Goal: Information Seeking & Learning: Understand process/instructions

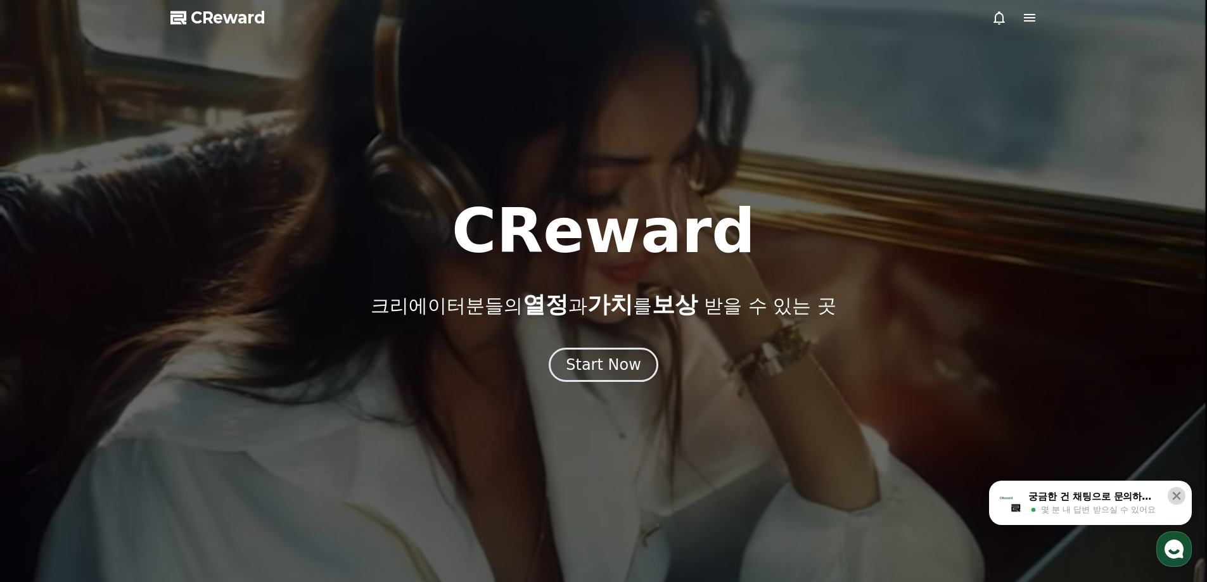
click at [1170, 494] on button at bounding box center [1177, 496] width 18 height 18
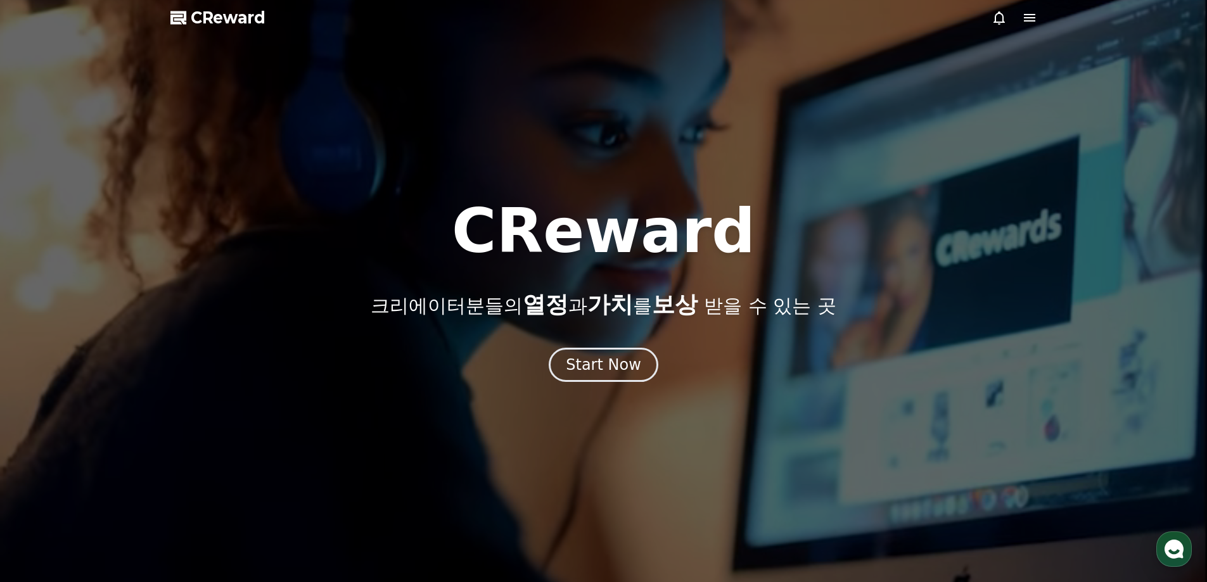
click at [1029, 19] on icon at bounding box center [1029, 17] width 15 height 15
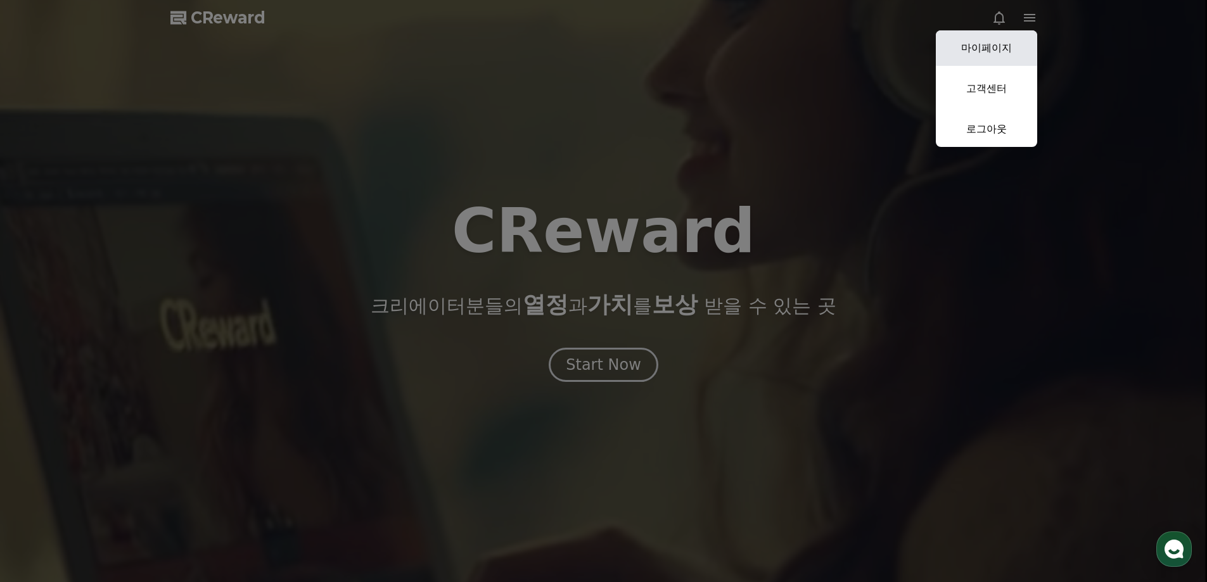
click at [1014, 44] on link "마이페이지" at bounding box center [986, 47] width 101 height 35
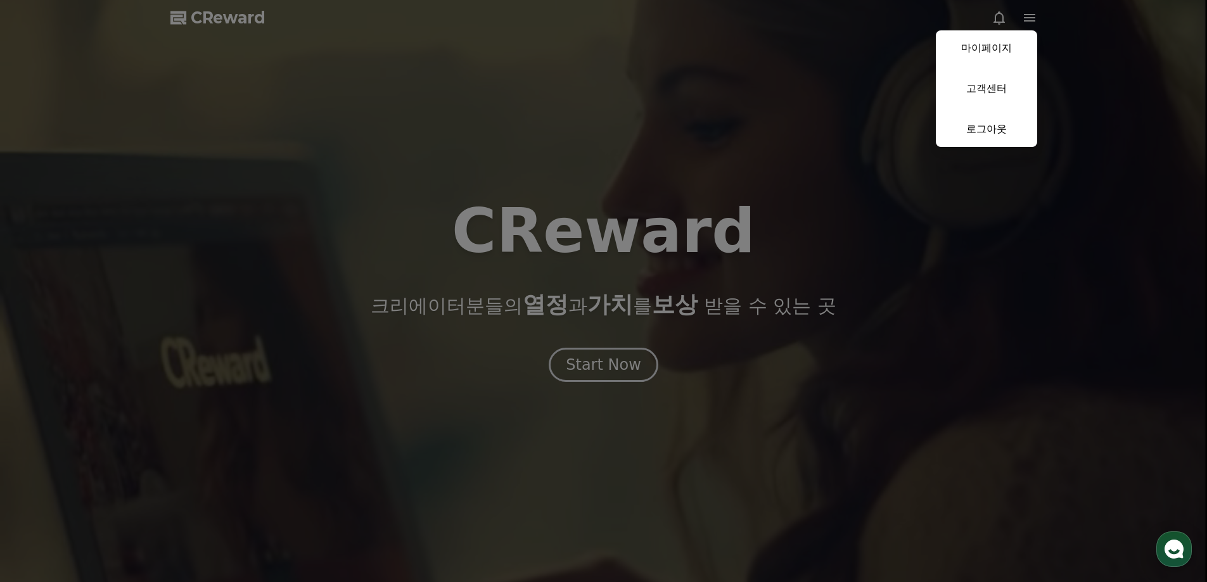
select select "**********"
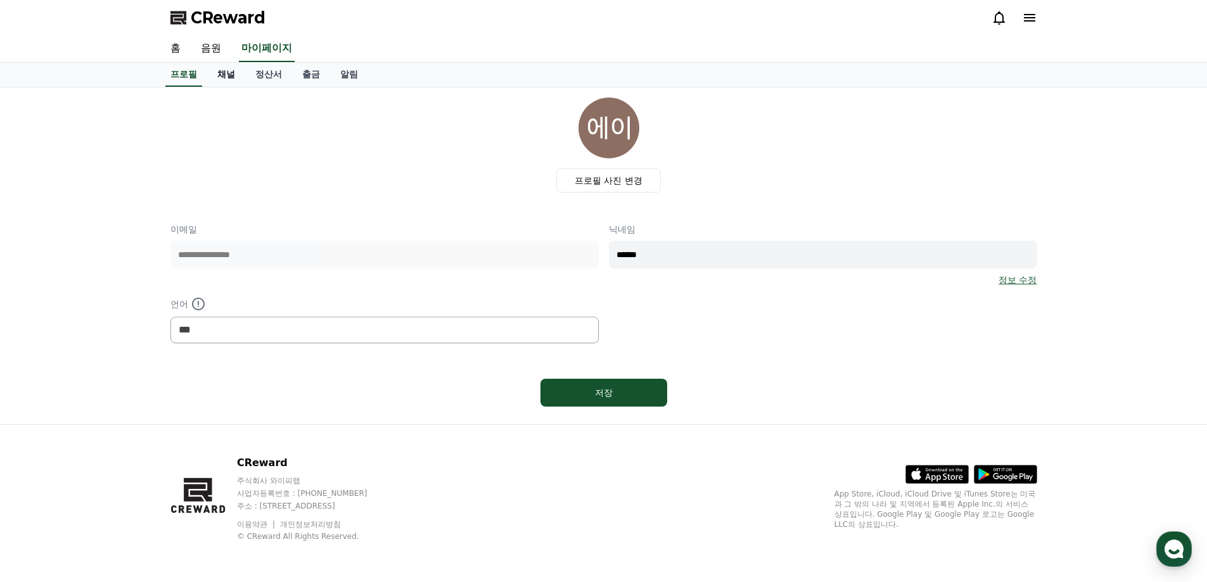
click at [223, 77] on link "채널" at bounding box center [226, 75] width 38 height 24
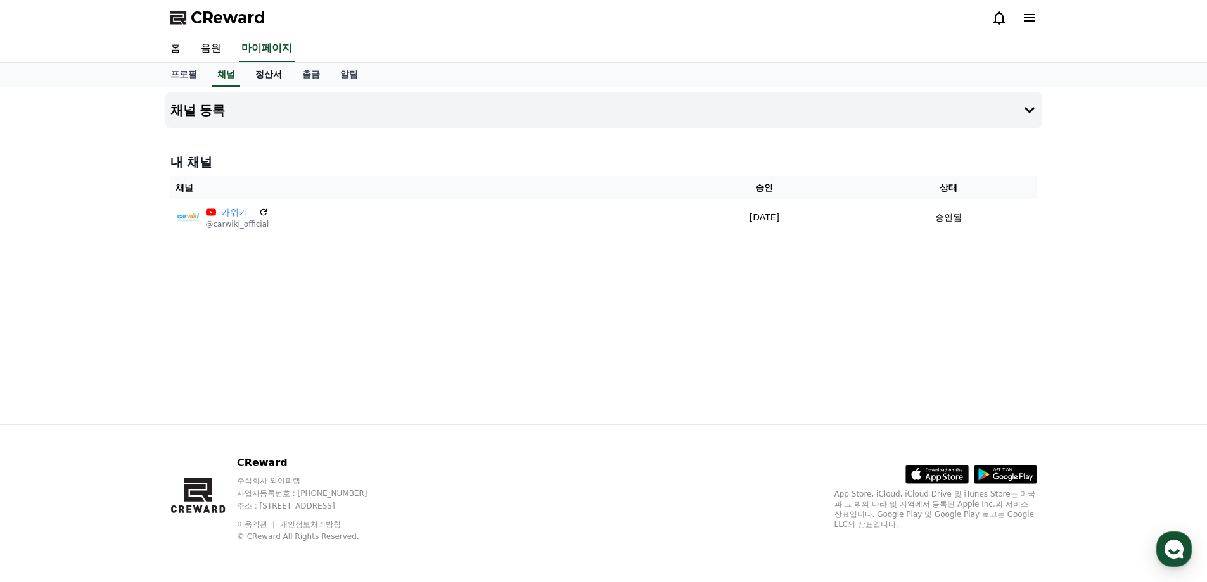
click at [253, 79] on link "정산서" at bounding box center [268, 75] width 47 height 24
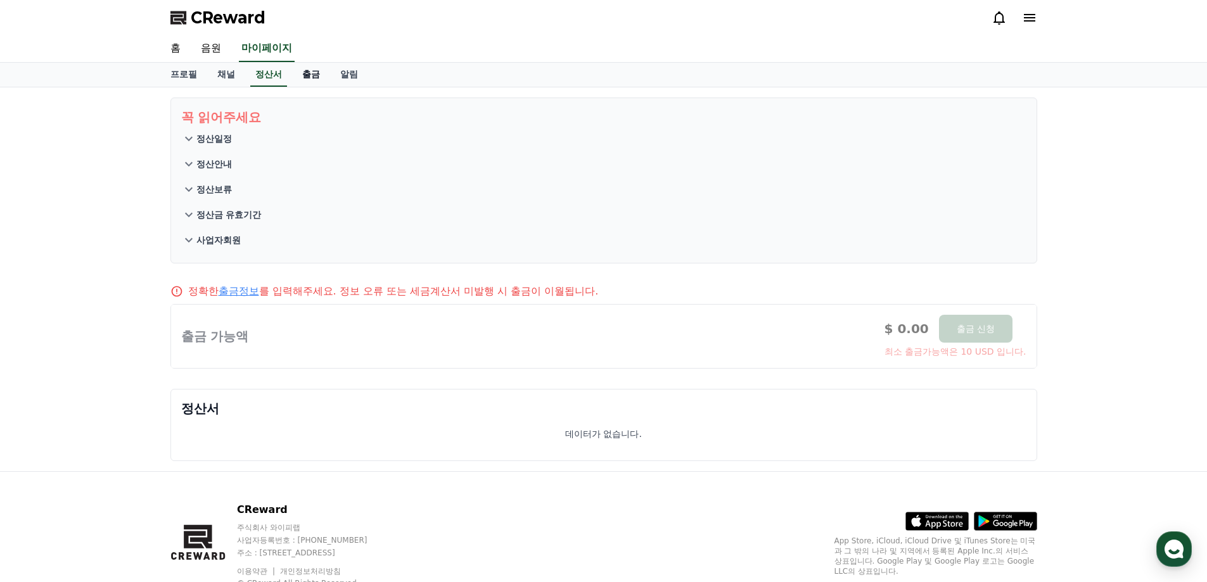
click at [303, 72] on link "출금" at bounding box center [311, 75] width 38 height 24
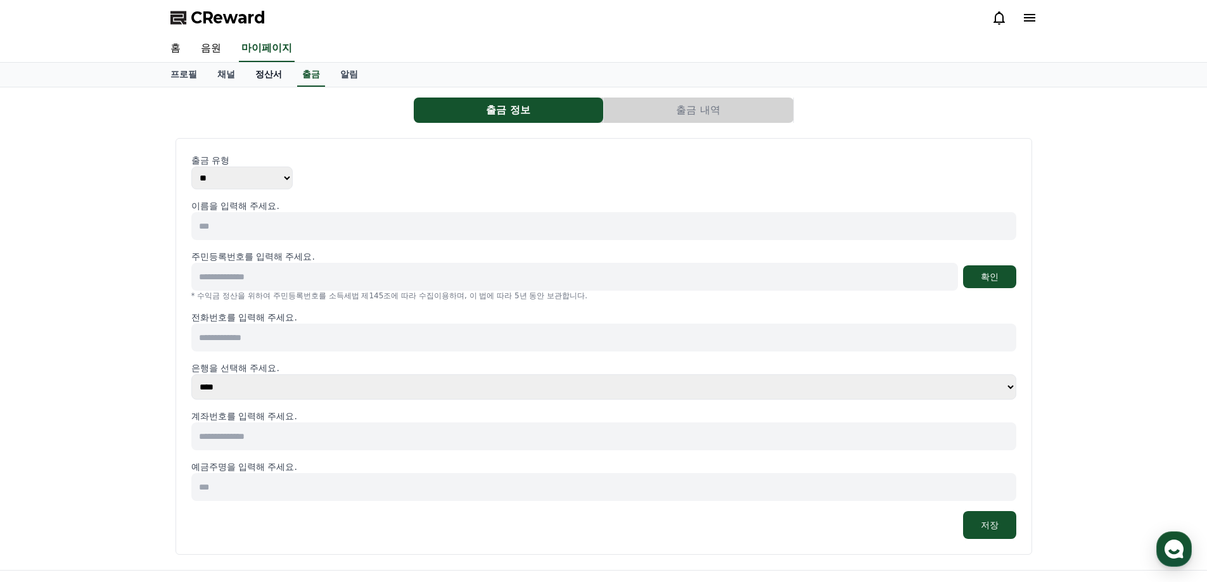
click at [271, 73] on link "정산서" at bounding box center [268, 75] width 47 height 24
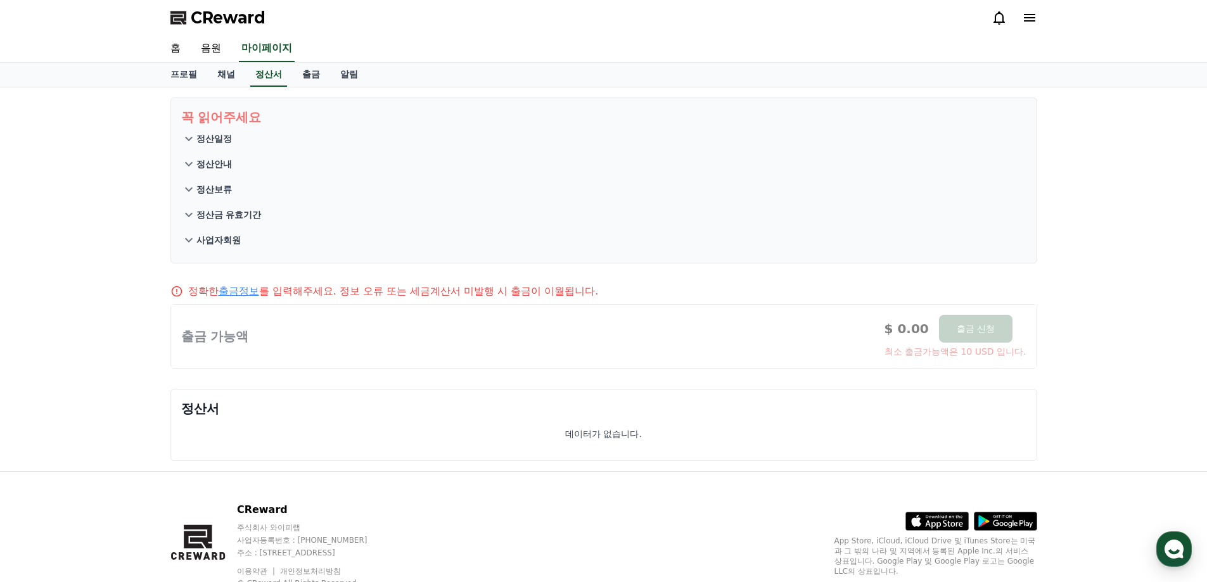
click at [197, 141] on p "정산일정" at bounding box center [213, 138] width 35 height 13
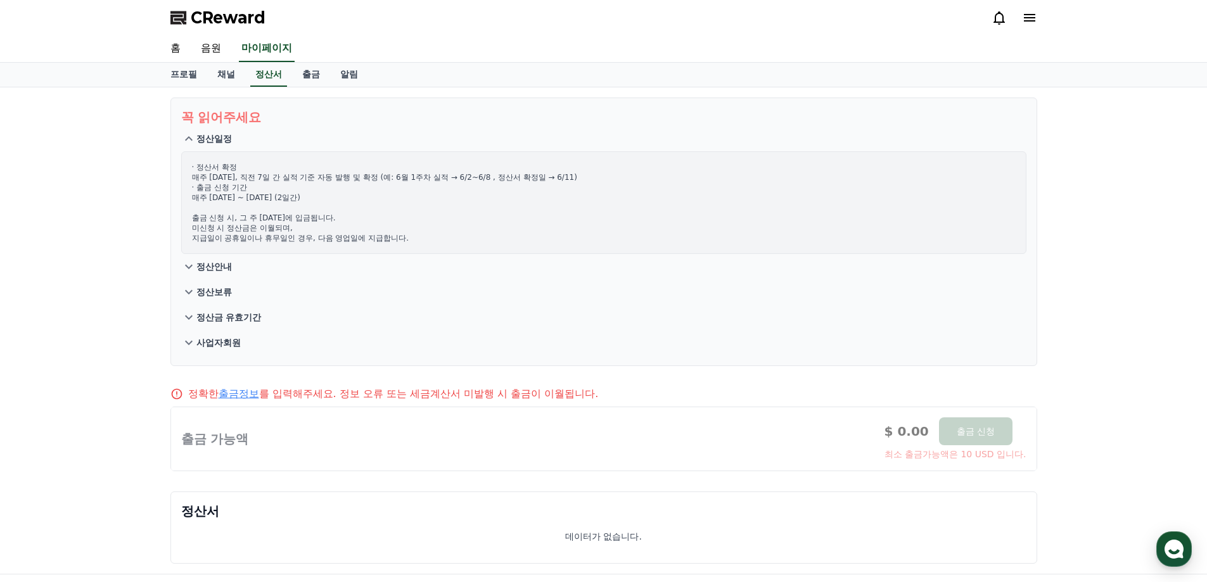
click at [197, 141] on p "정산일정" at bounding box center [213, 138] width 35 height 13
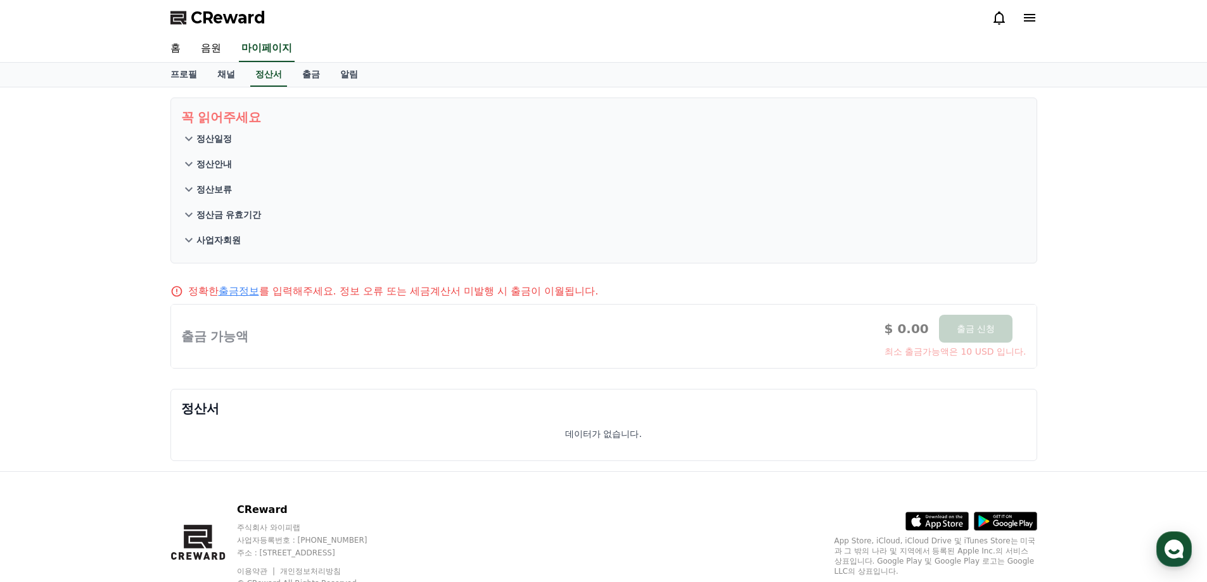
drag, startPoint x: 72, startPoint y: 280, endPoint x: 195, endPoint y: 278, distance: 122.3
click at [74, 281] on div "꼭 읽어주세요 정산일정 정산안내 정산보류 정산금 유효기간 사업자회원 정확한 출금정보 를 입력해주세요. 정보 오류 또는 세금계산서 미발행 시 출…" at bounding box center [603, 279] width 1207 height 384
click at [245, 288] on link "출금정보" at bounding box center [239, 291] width 41 height 12
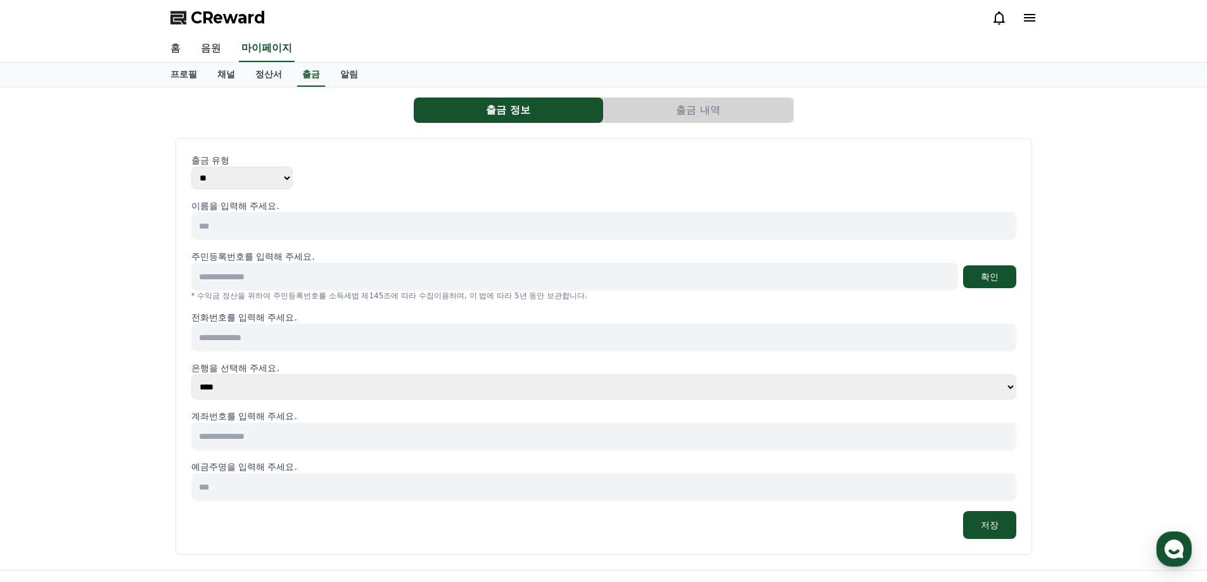
drag, startPoint x: 35, startPoint y: 184, endPoint x: 108, endPoint y: 120, distance: 97.0
click at [38, 184] on div "출금 정보 출금 내역 출금 유형 ** *** 이름을 입력해 주세요. 주민등록번호를 입력해 주세요. 확인 * 수익금 정산을 위하여 주민등록번호를…" at bounding box center [603, 328] width 1207 height 483
click at [356, 70] on link "알림" at bounding box center [349, 75] width 38 height 24
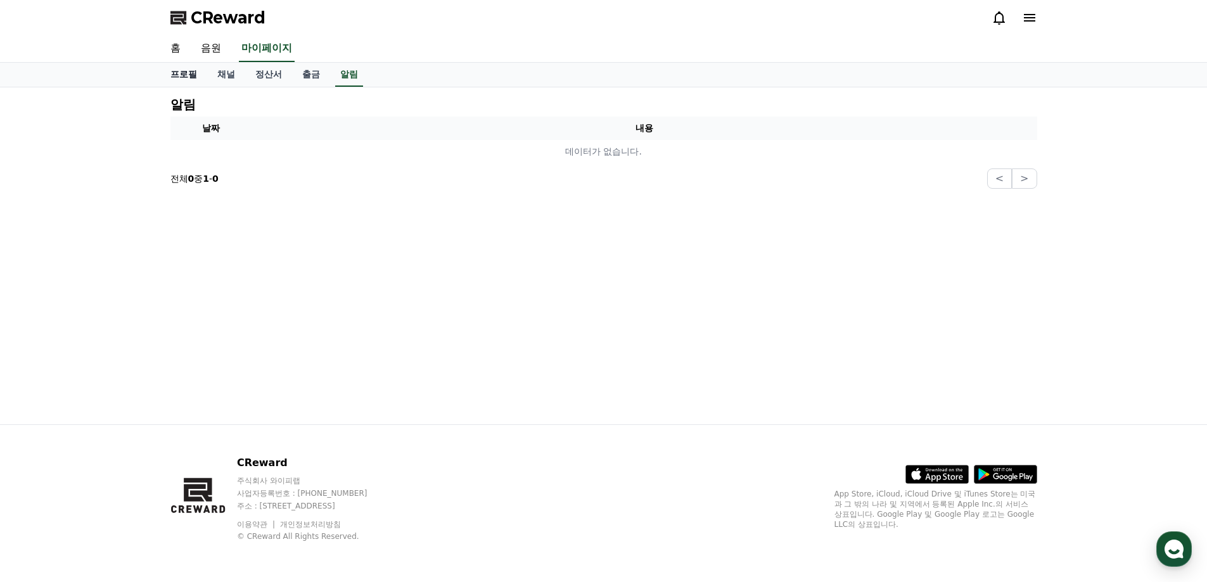
click at [167, 75] on link "프로필" at bounding box center [183, 75] width 47 height 24
select select "**********"
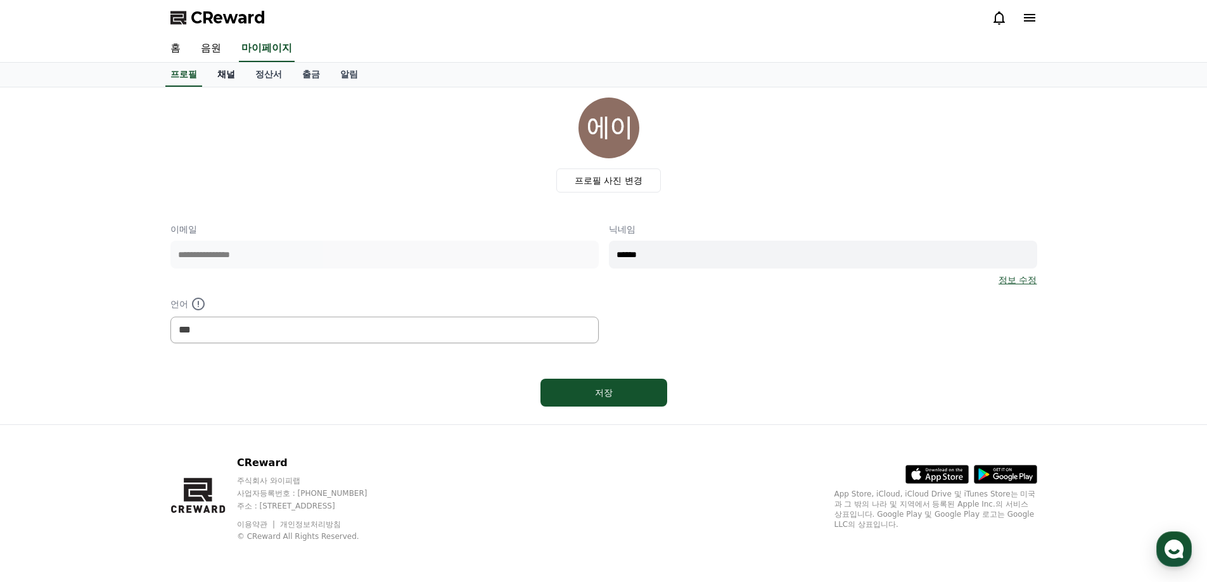
click at [231, 74] on link "채널" at bounding box center [226, 75] width 38 height 24
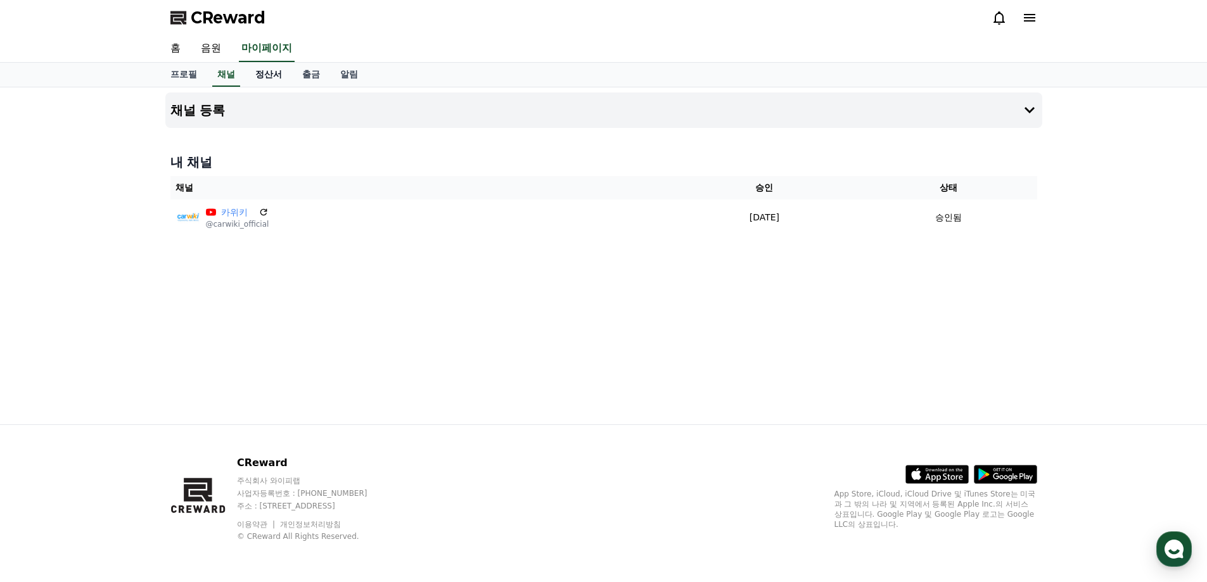
click at [269, 78] on link "정산서" at bounding box center [268, 75] width 47 height 24
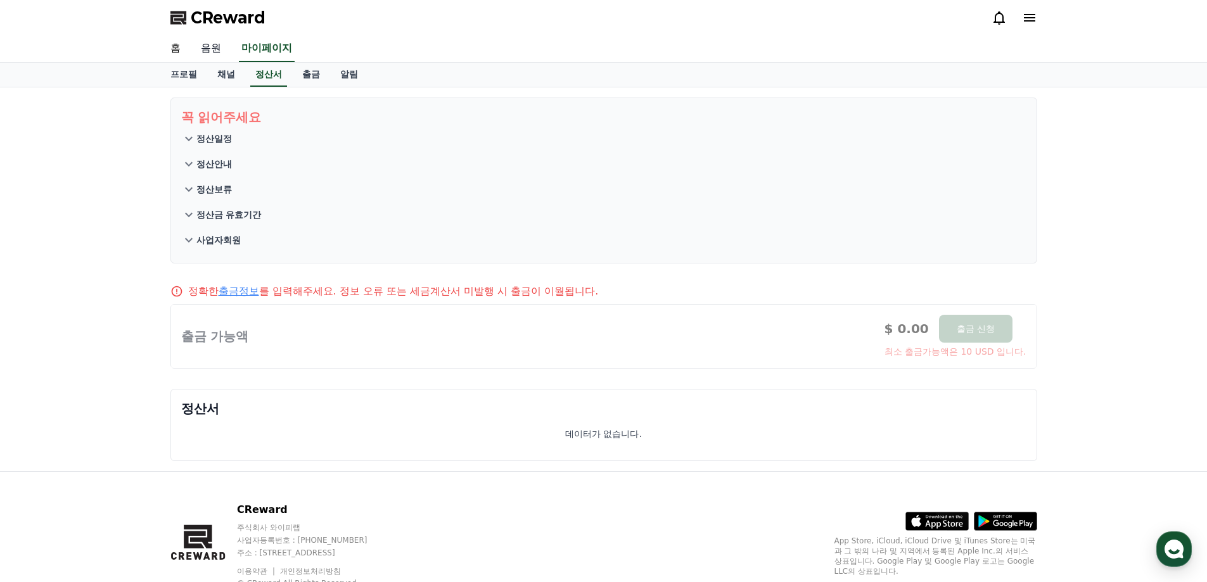
click at [205, 39] on link "음원" at bounding box center [211, 48] width 41 height 27
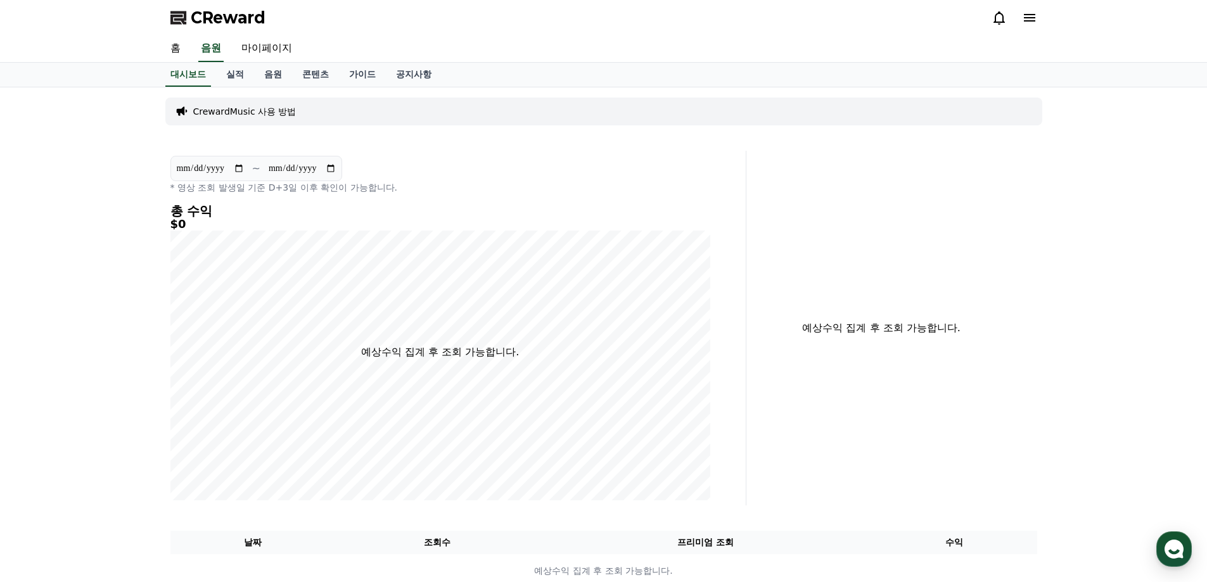
click at [101, 148] on div "**********" at bounding box center [603, 342] width 1207 height 511
click at [245, 113] on p "CrewardMusic 사용 방법" at bounding box center [244, 111] width 103 height 13
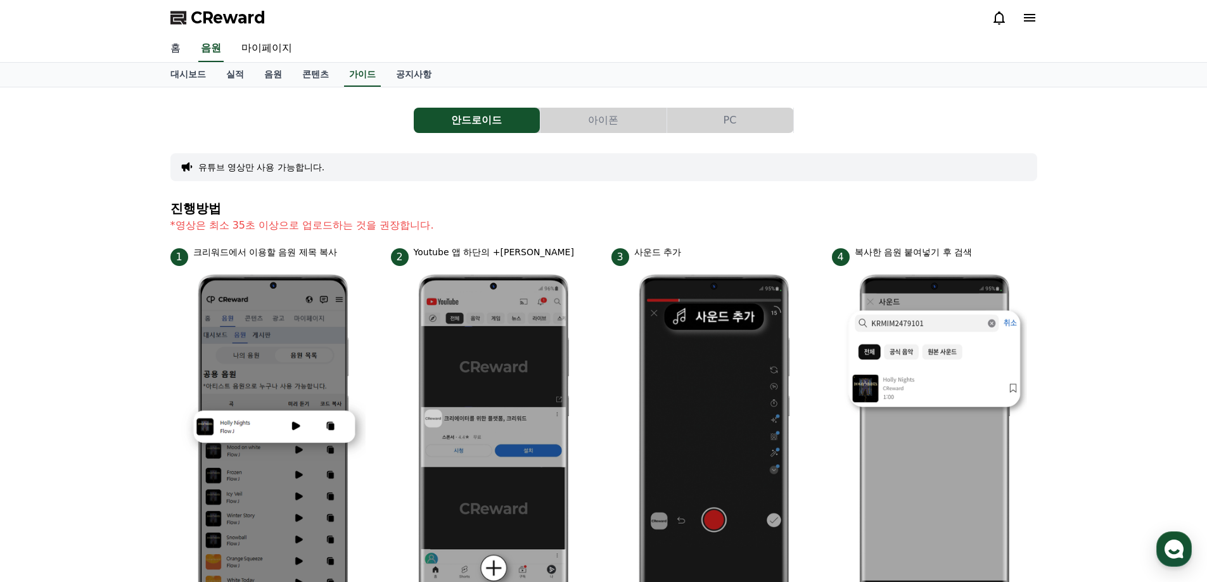
click at [171, 42] on link "홈" at bounding box center [175, 48] width 30 height 27
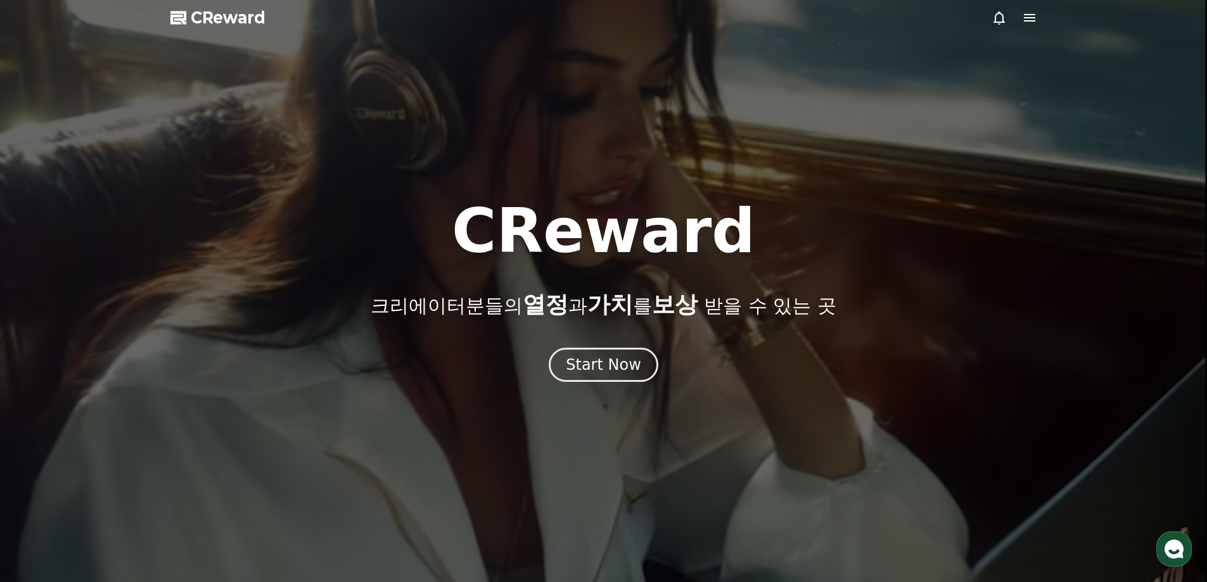
click at [1034, 13] on icon at bounding box center [1029, 17] width 15 height 15
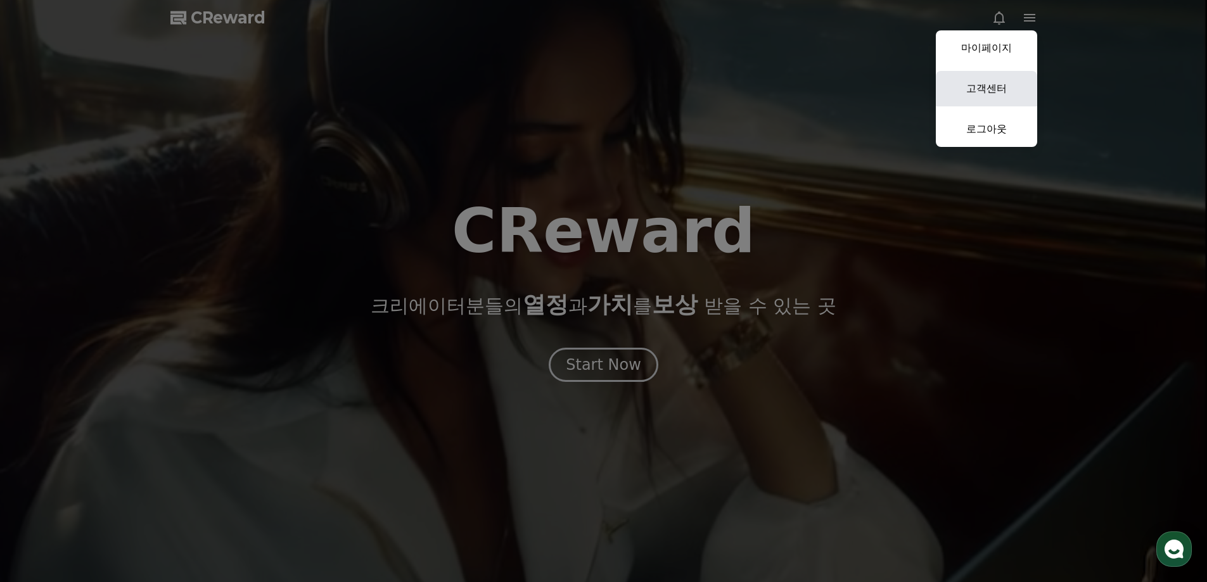
click at [989, 91] on link "고객센터" at bounding box center [986, 88] width 101 height 35
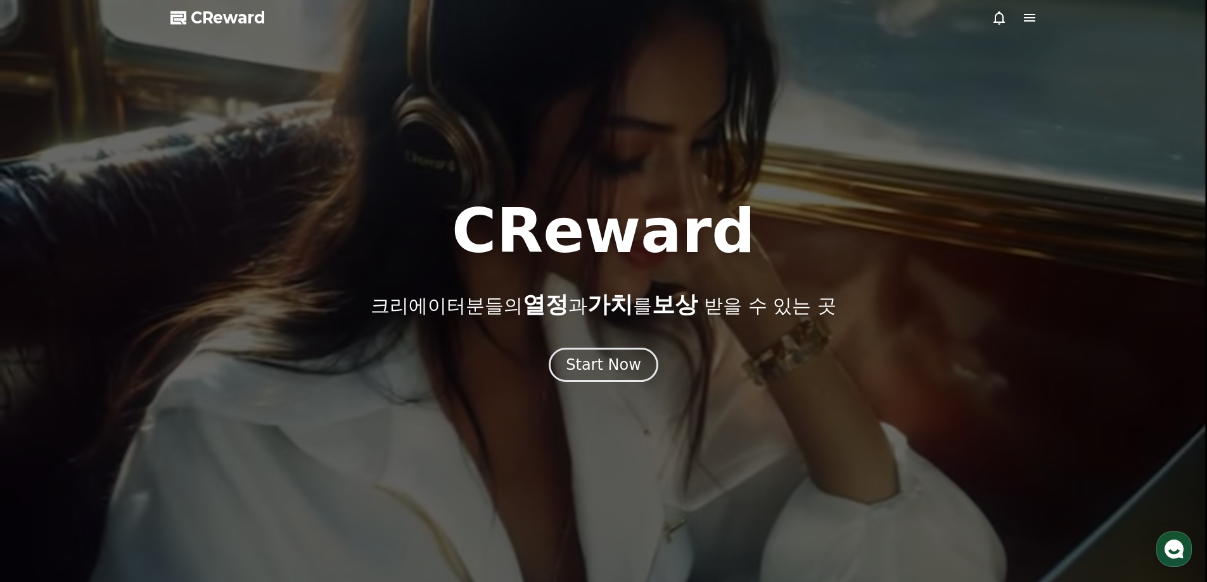
click at [1032, 17] on icon at bounding box center [1029, 18] width 11 height 8
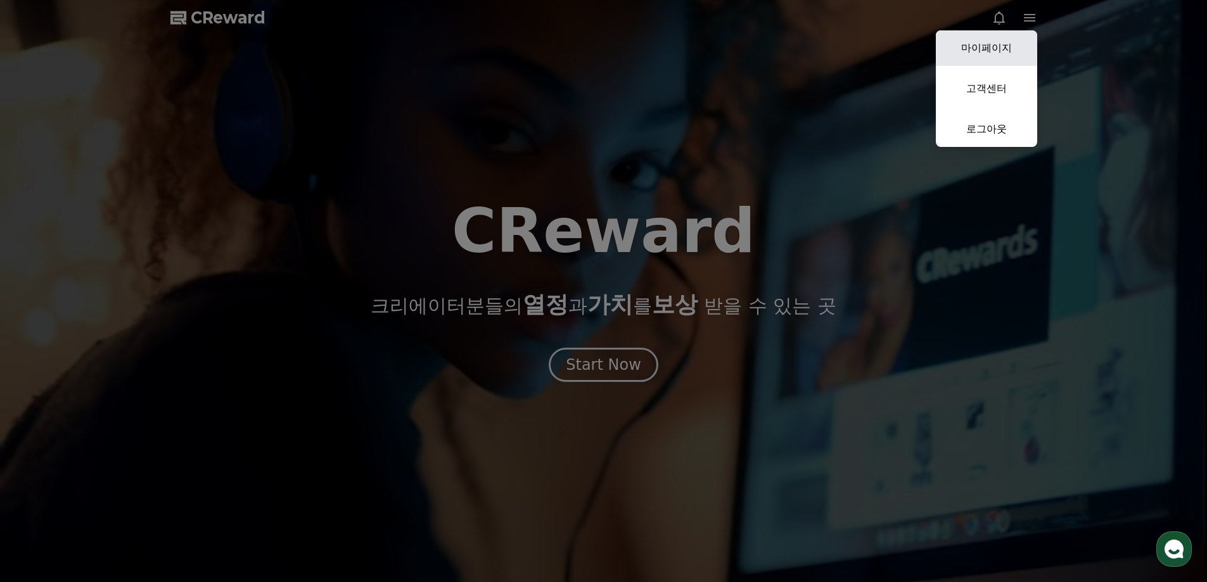
click at [1007, 51] on link "마이페이지" at bounding box center [986, 47] width 101 height 35
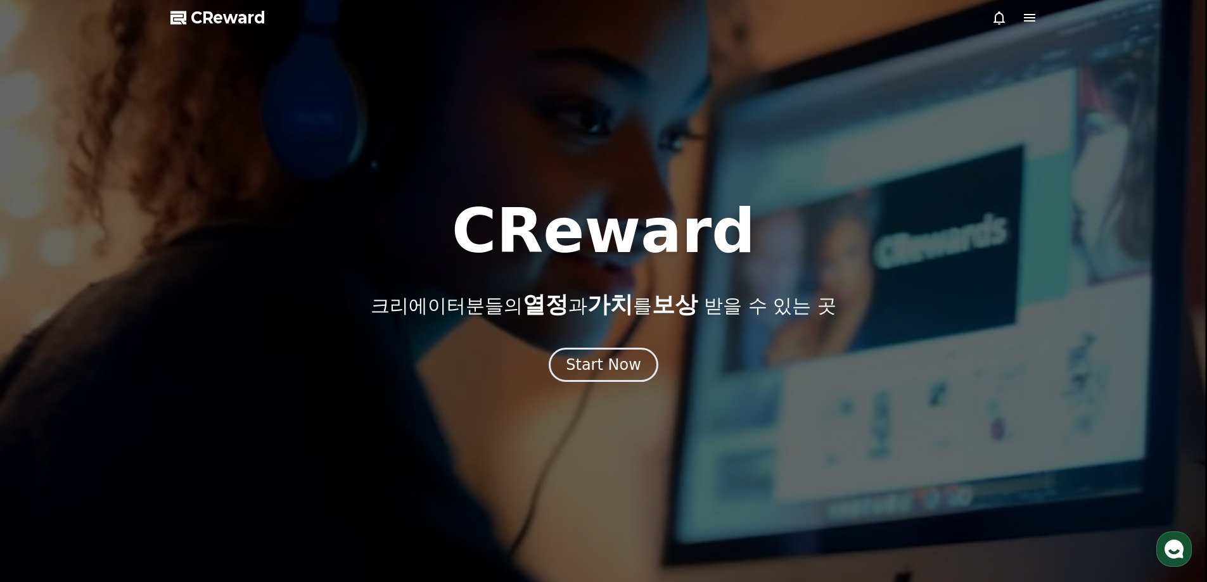
select select "**********"
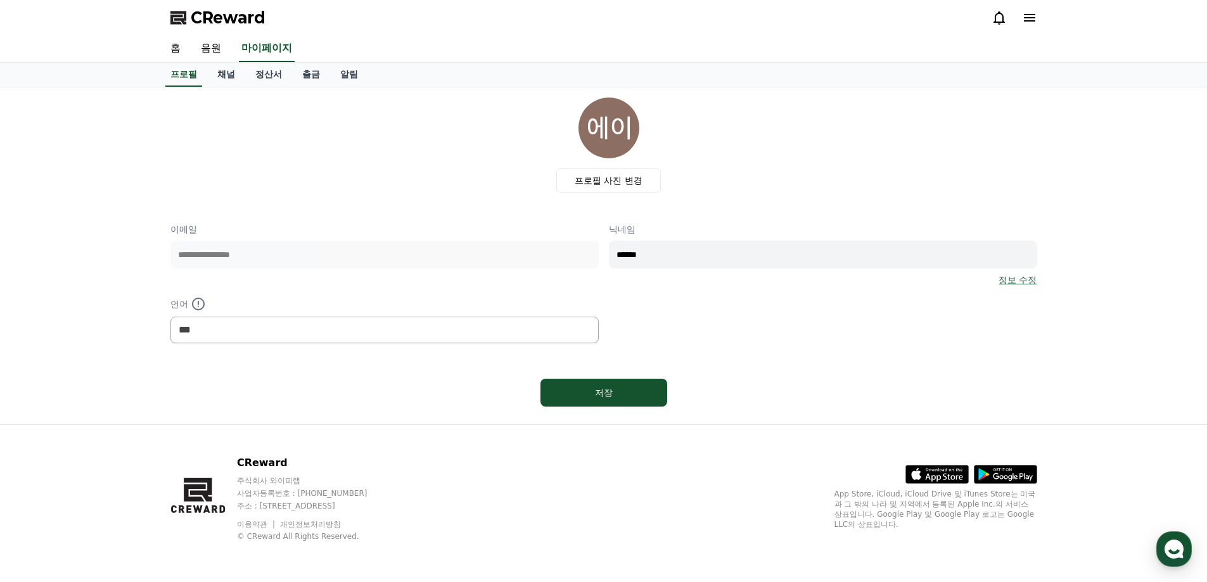
click at [953, 177] on div "프로필 사진 변경" at bounding box center [609, 145] width 857 height 95
click at [769, 323] on div "**********" at bounding box center [603, 283] width 867 height 120
click at [344, 72] on link "알림" at bounding box center [349, 75] width 38 height 24
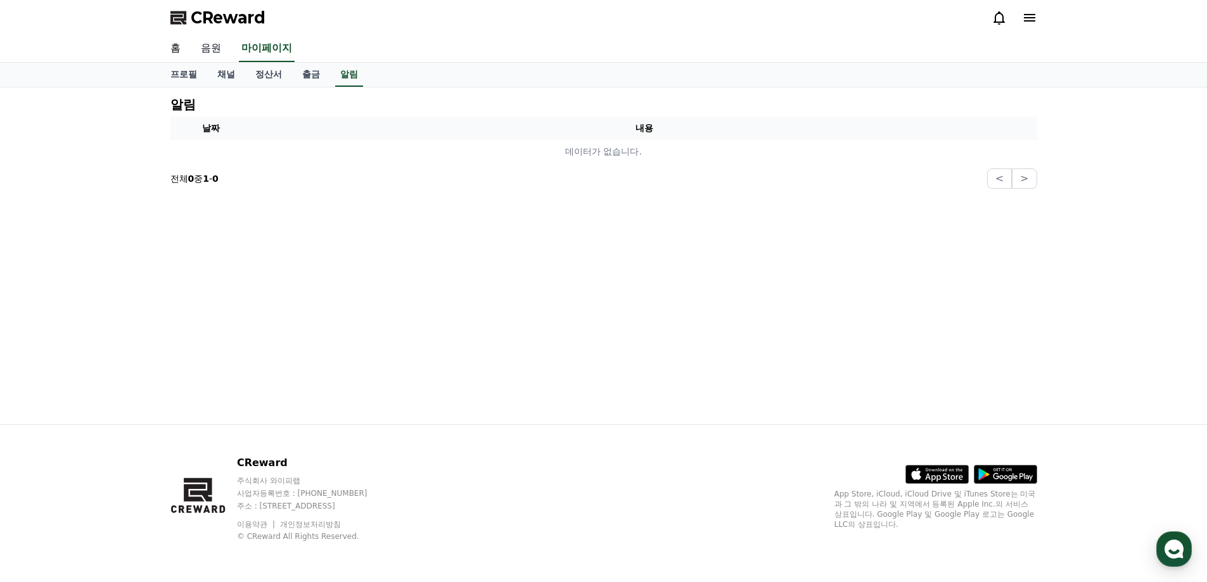
click at [214, 47] on link "음원" at bounding box center [211, 48] width 41 height 27
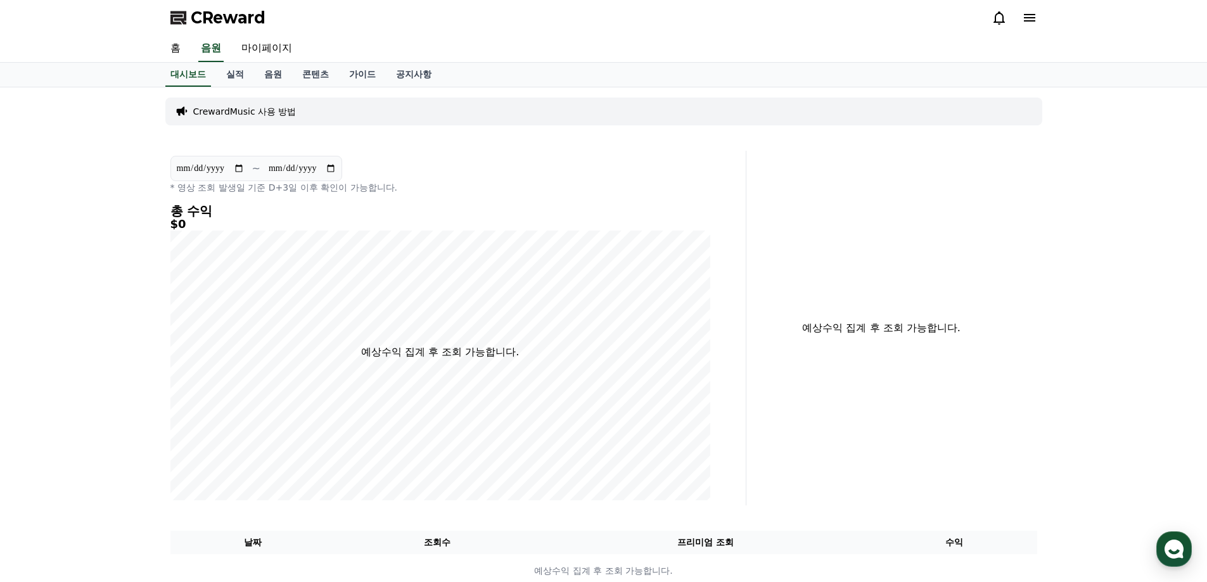
click at [233, 115] on p "CrewardMusic 사용 방법" at bounding box center [244, 111] width 103 height 13
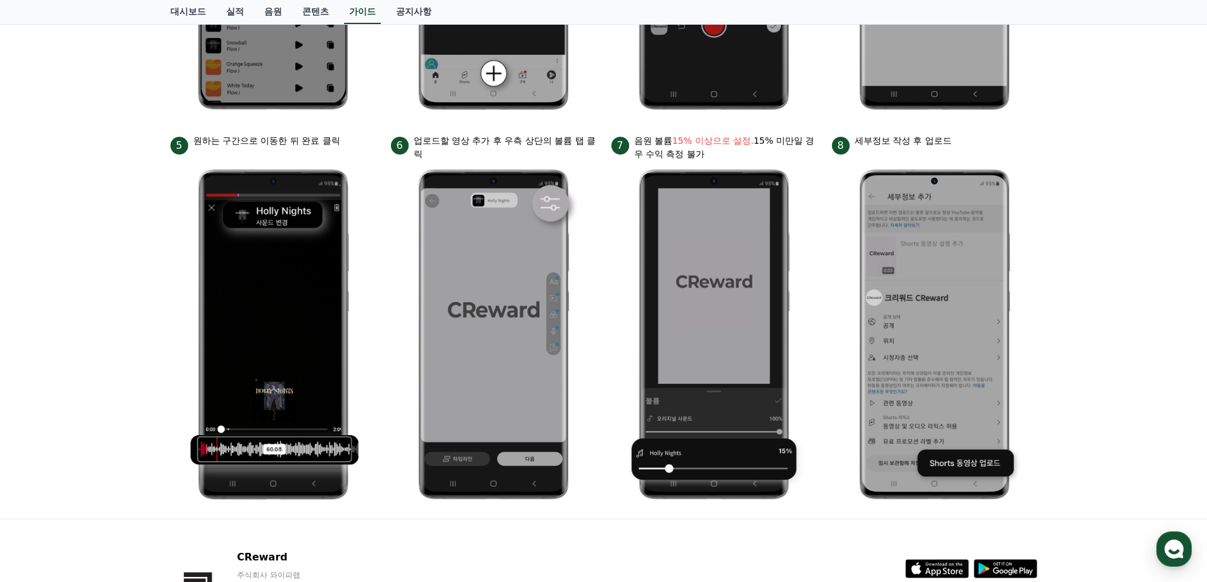
scroll to position [589, 0]
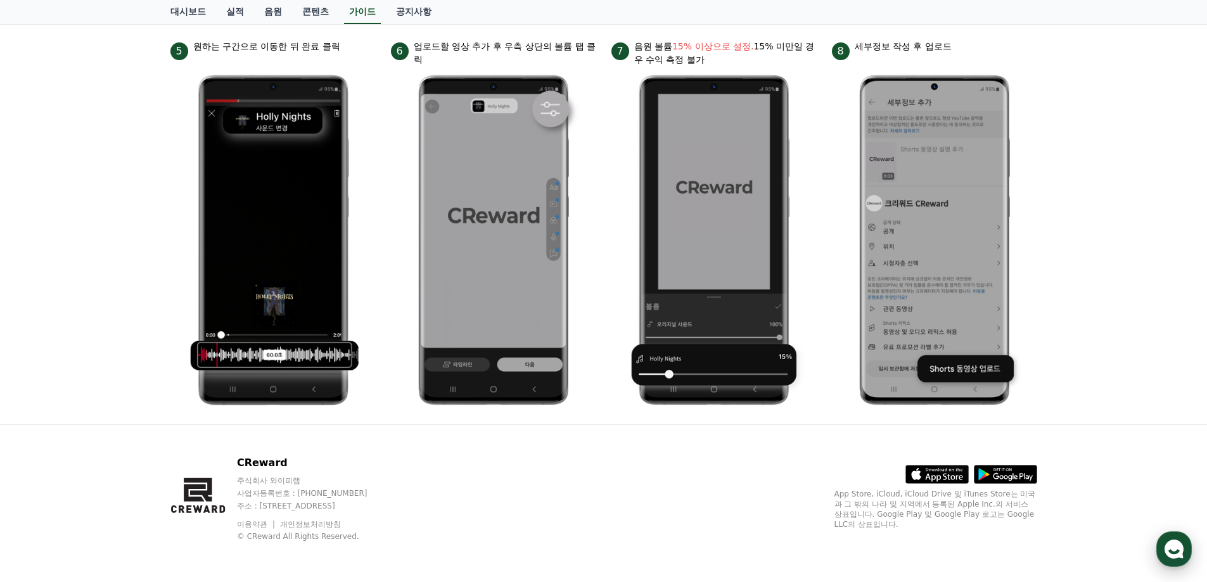
click at [1186, 561] on div "button" at bounding box center [1174, 549] width 35 height 35
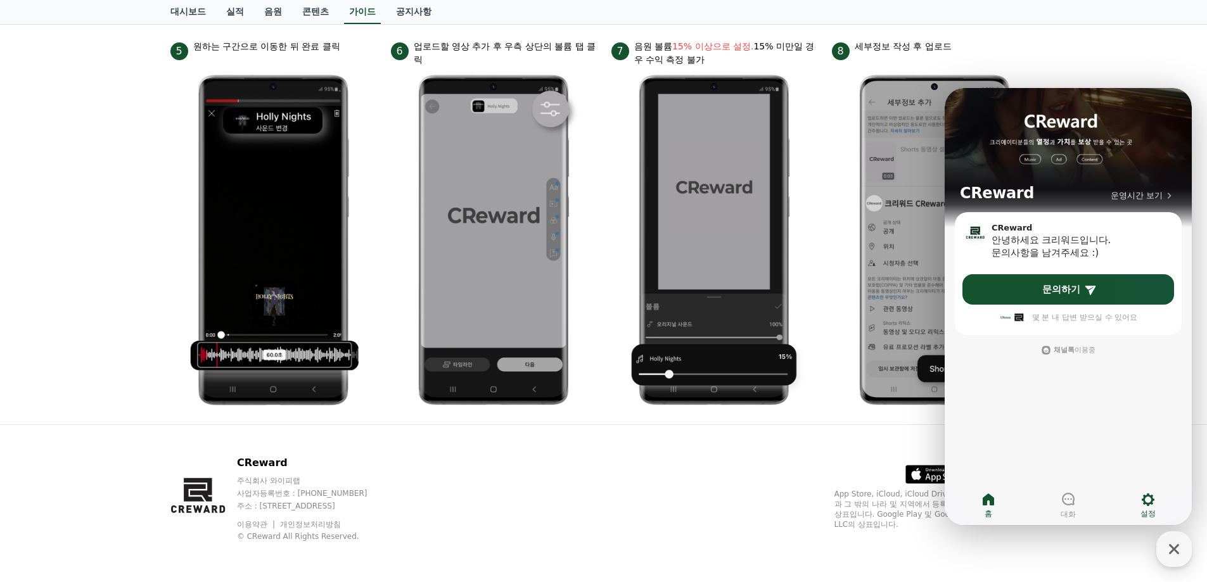
click at [1143, 509] on span "설정" at bounding box center [1148, 514] width 15 height 10
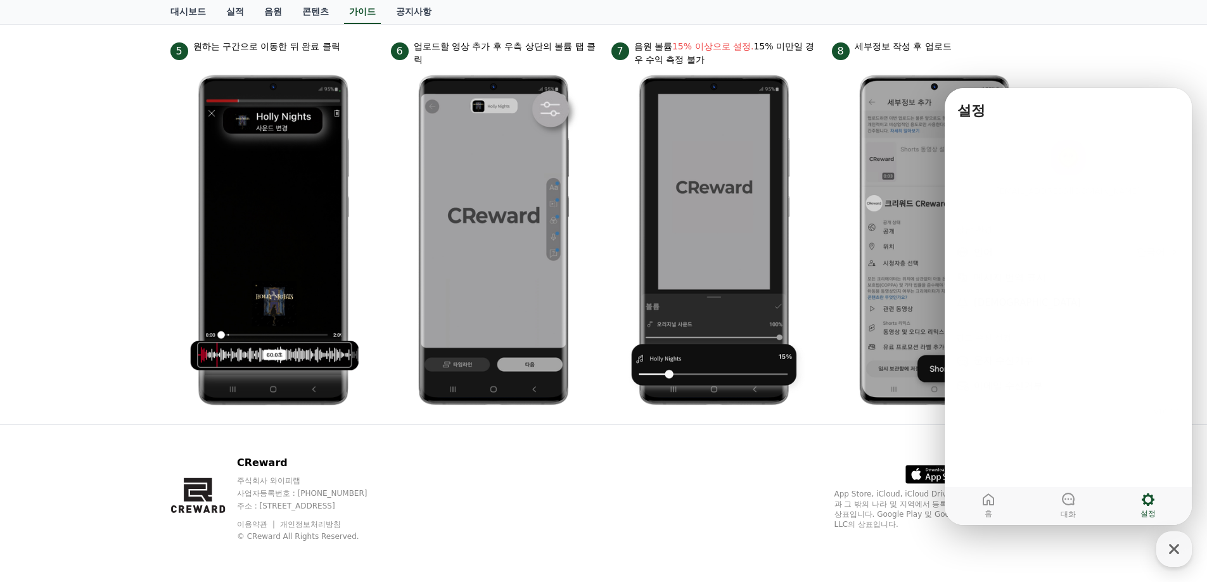
click at [1149, 500] on icon at bounding box center [1148, 499] width 15 height 15
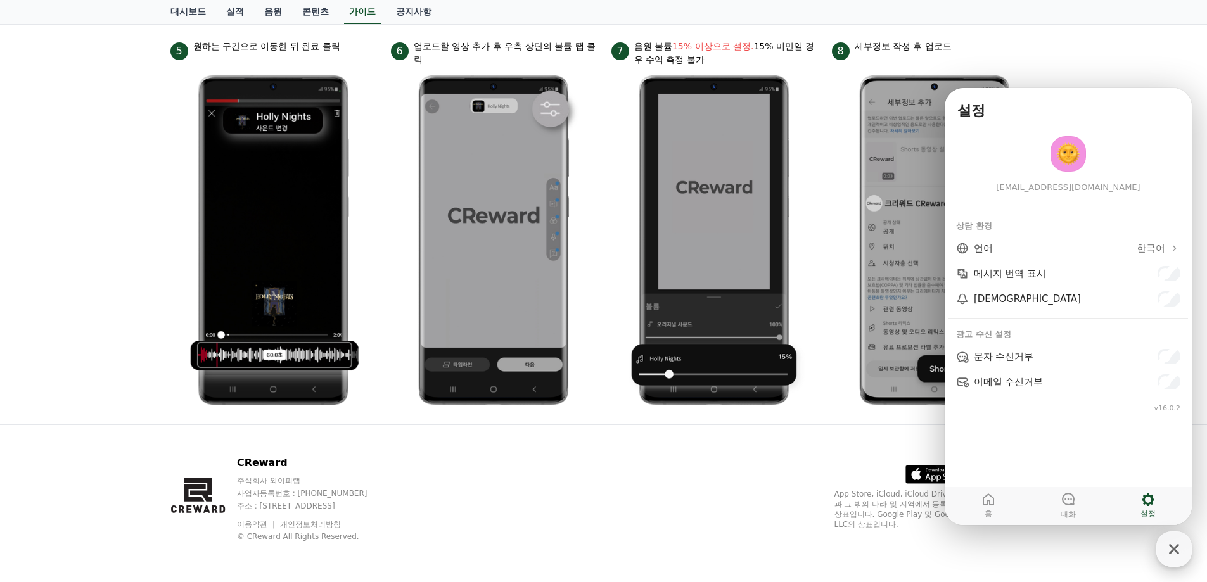
click at [1169, 542] on icon "button" at bounding box center [1174, 549] width 23 height 23
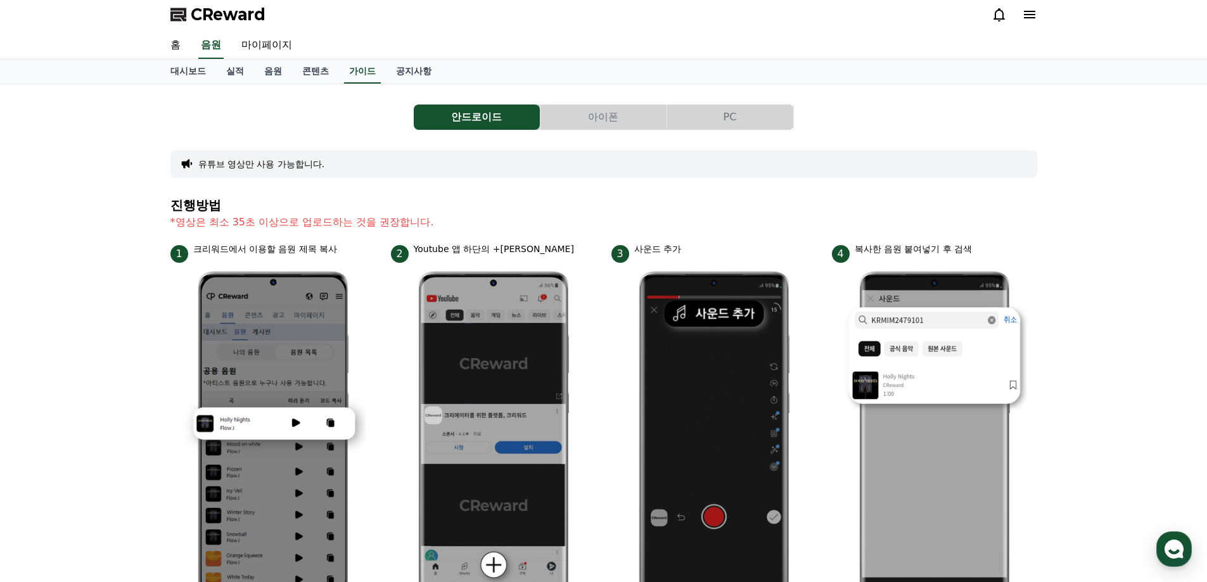
scroll to position [0, 0]
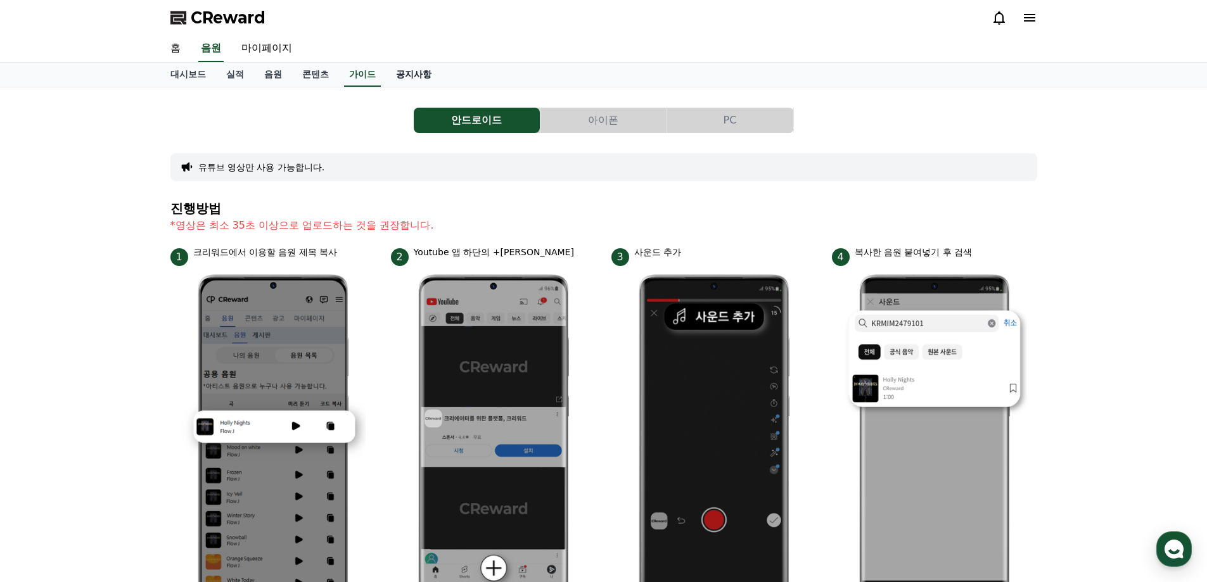
click at [406, 72] on link "공지사항" at bounding box center [414, 75] width 56 height 24
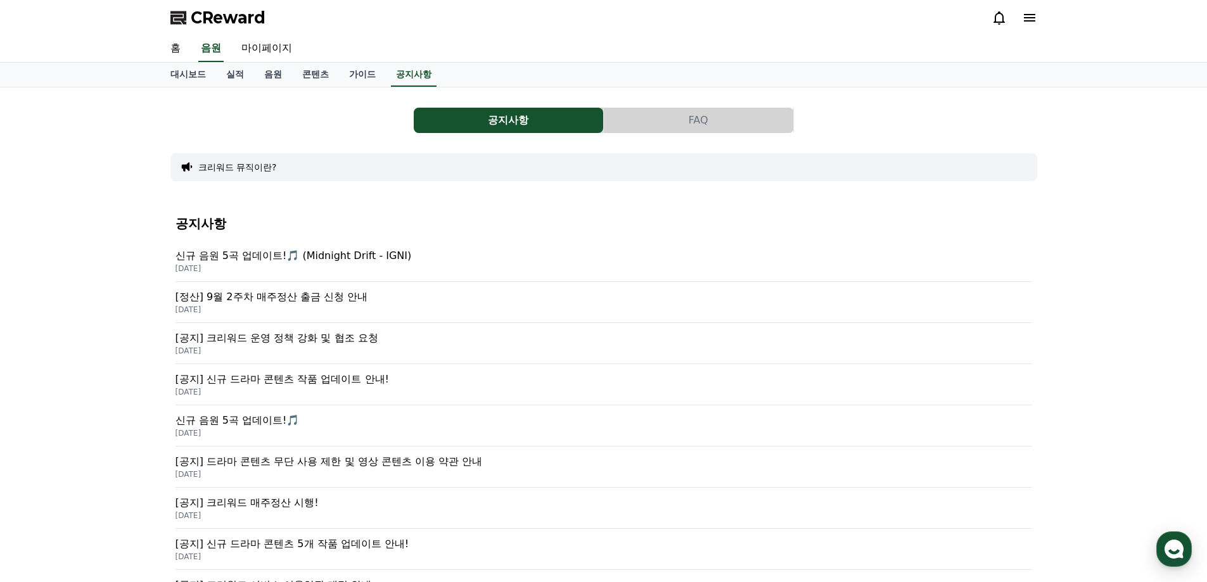
click at [359, 196] on div "공지사항 FAQ 크리워드 뮤직이란? 공지사항 신규 음원 5곡 업데이트!🎵 (Midnight Drift - IGNI) 2025-09-19 [정산…" at bounding box center [603, 445] width 867 height 694
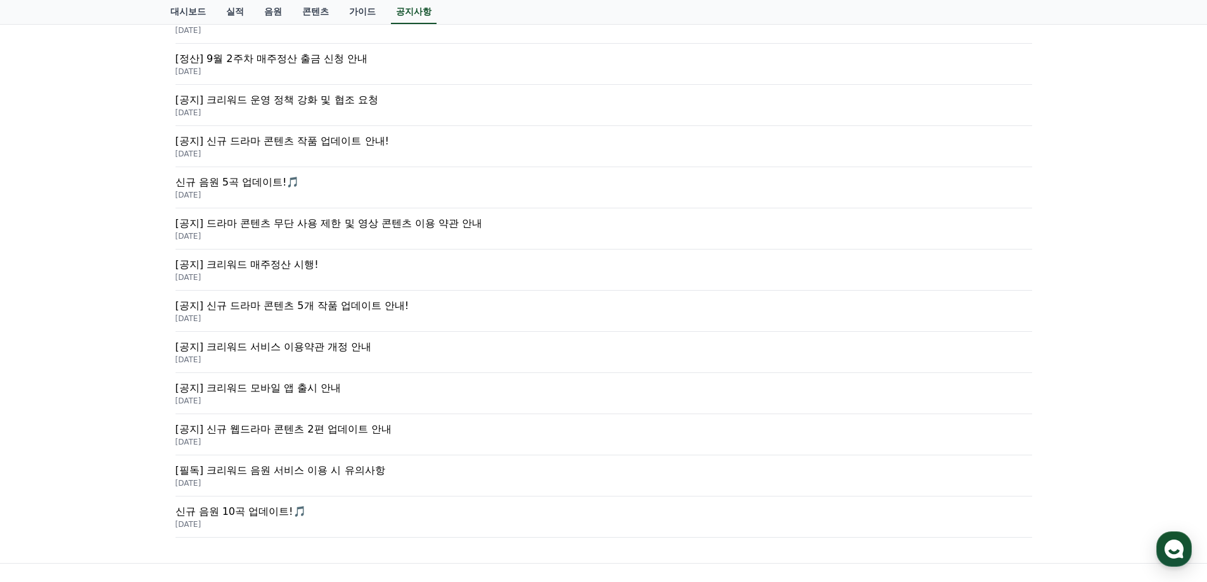
scroll to position [377, 0]
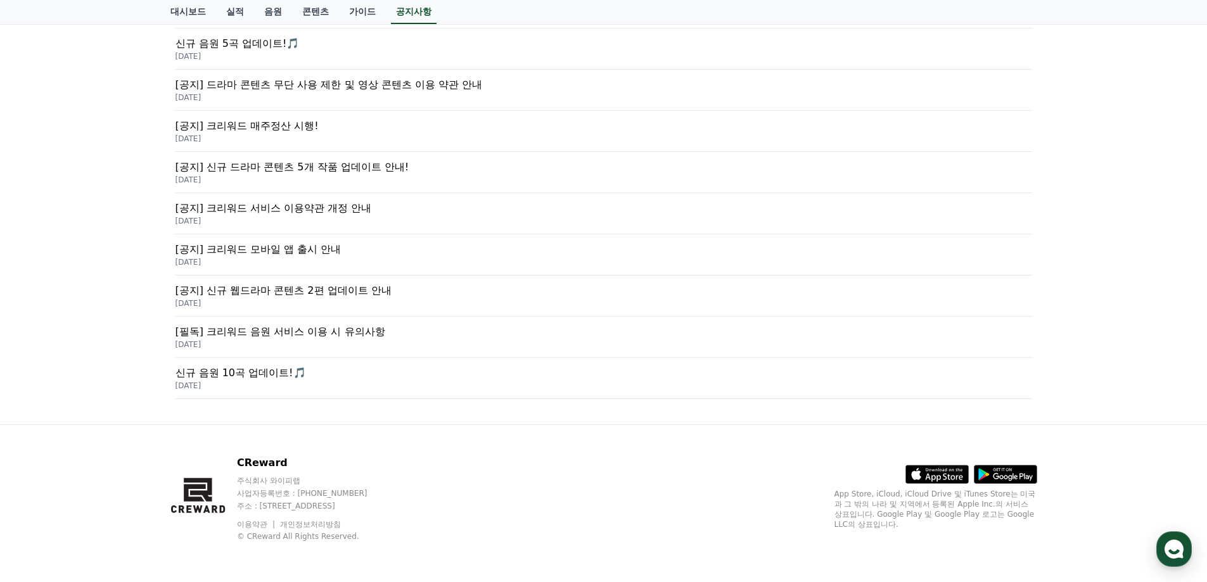
click at [331, 413] on div "공지사항 신규 음원 5곡 업데이트!🎵 (Midnight Drift - IGNI) 2025-09-19 [정산] 9월 2주차 매주정산 출금 신청 …" at bounding box center [603, 119] width 867 height 590
click at [353, 333] on p "[필독] 크리워드 음원 서비스 이용 시 유의사항" at bounding box center [604, 332] width 857 height 15
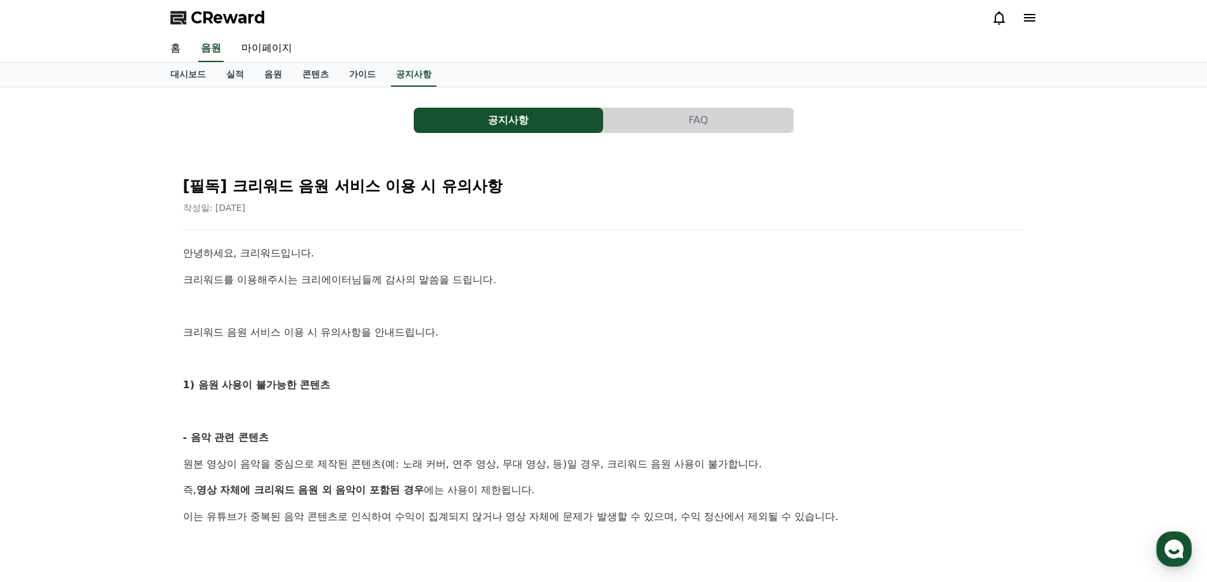
scroll to position [254, 0]
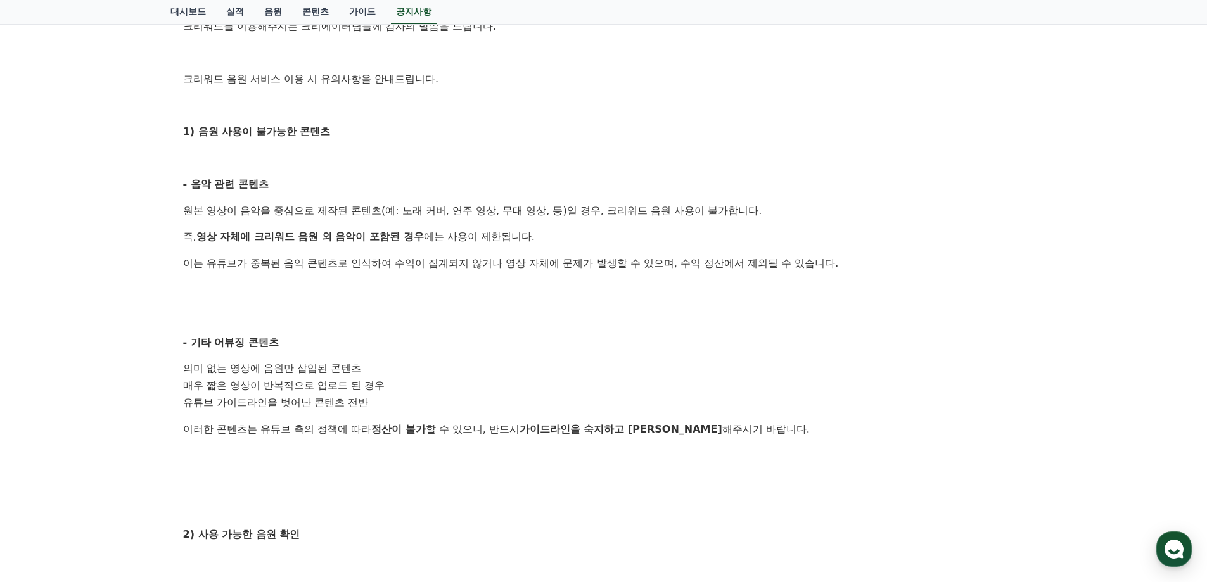
click at [399, 296] on p at bounding box center [604, 290] width 842 height 16
drag, startPoint x: 319, startPoint y: 178, endPoint x: 389, endPoint y: 359, distance: 194.4
click at [389, 359] on div "안녕하세요, 크리워드입니다. 크리워드를 이용해주시는 크리에이터님들께 감사의 말씀을 드립니다. 크리워드 음원 서비스 이용 시 유의사항을 안내드립…" at bounding box center [604, 413] width 842 height 842
click at [376, 294] on p at bounding box center [604, 290] width 842 height 16
click at [241, 221] on div "안녕하세요, 크리워드입니다. 크리워드를 이용해주시는 크리에이터님들께 감사의 말씀을 드립니다. 크리워드 음원 서비스 이용 시 유의사항을 안내드립…" at bounding box center [604, 413] width 842 height 842
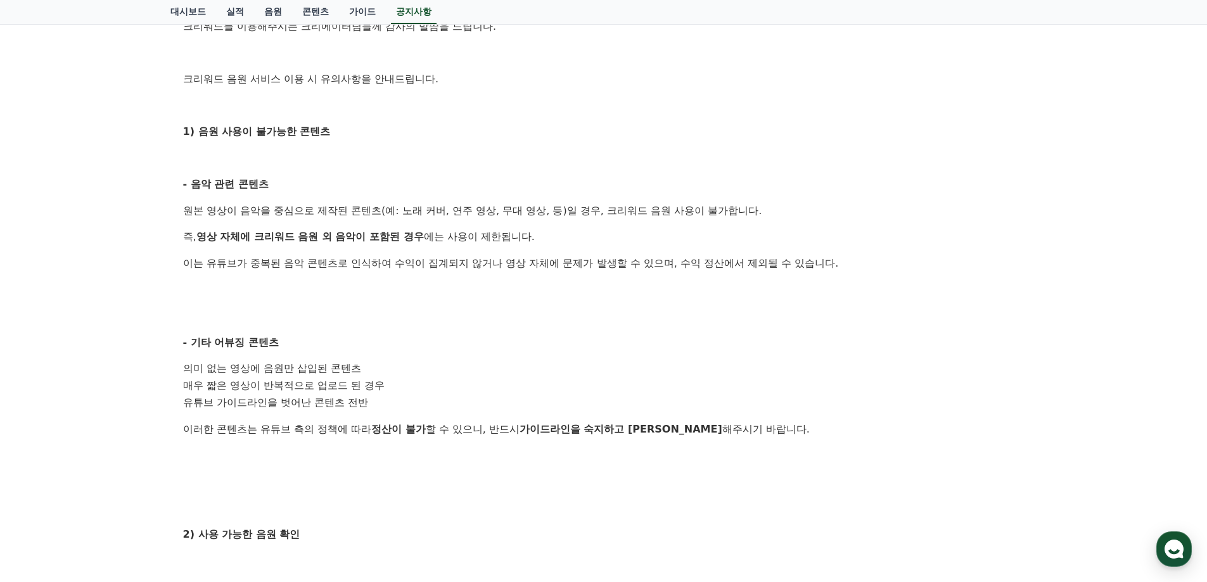
drag, startPoint x: 195, startPoint y: 201, endPoint x: 614, endPoint y: 281, distance: 426.6
click at [614, 281] on div "안녕하세요, 크리워드입니다. 크리워드를 이용해주시는 크리에이터님들께 감사의 말씀을 드립니다. 크리워드 음원 서비스 이용 시 유의사항을 안내드립…" at bounding box center [604, 413] width 842 height 842
drag, startPoint x: 613, startPoint y: 288, endPoint x: 518, endPoint y: 283, distance: 95.2
click at [612, 289] on p at bounding box center [604, 290] width 842 height 16
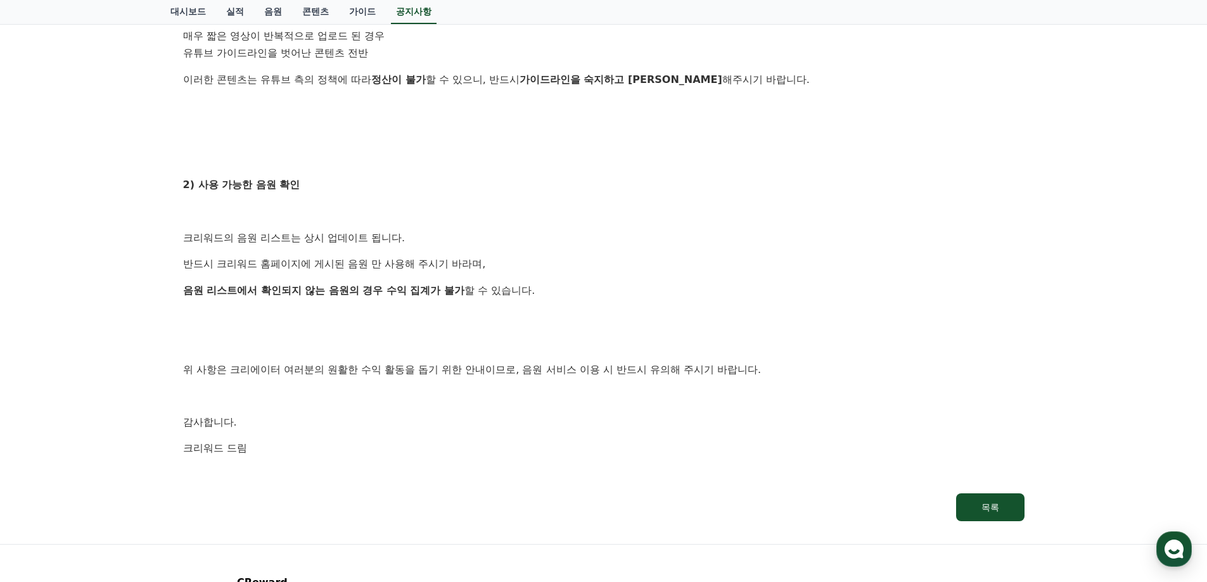
scroll to position [634, 0]
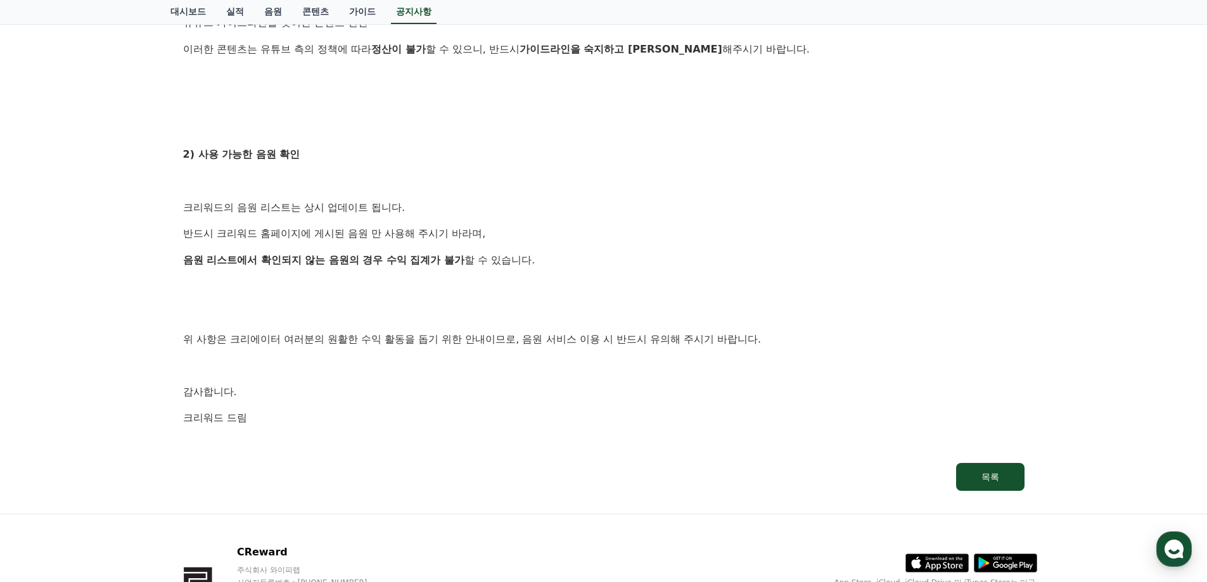
click at [394, 259] on strong "음원 리스트에서 확인되지 않는 음원의 경우 수익 집계가 불가" at bounding box center [324, 260] width 282 height 12
drag, startPoint x: 233, startPoint y: 170, endPoint x: 457, endPoint y: 432, distance: 343.9
click at [457, 432] on div "안녕하세요, 크리워드입니다. 크리워드를 이용해주시는 크리에이터님들께 감사의 말씀을 드립니다. 크리워드 음원 서비스 이용 시 유의사항을 안내드립…" at bounding box center [604, 32] width 842 height 842
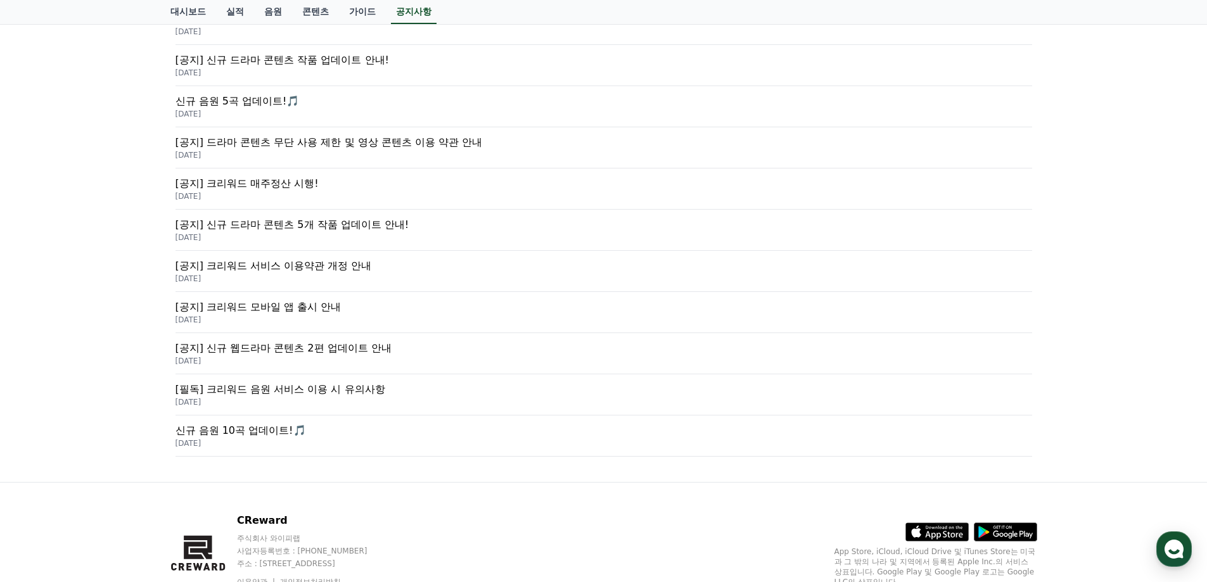
scroll to position [314, 0]
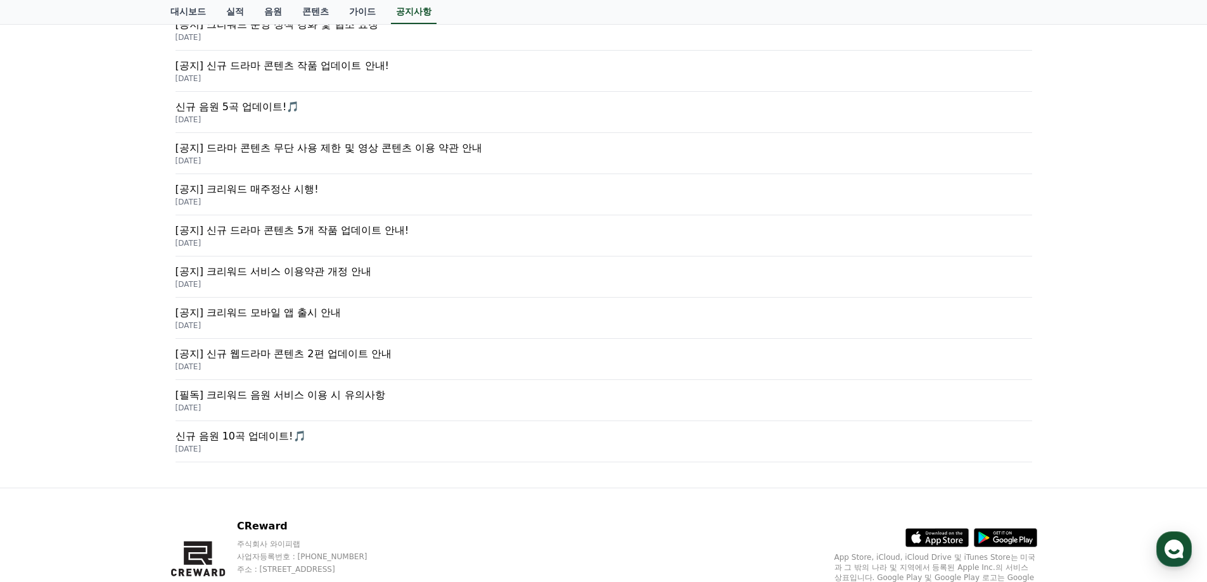
click at [308, 271] on p "[공지] 크리워드 서비스 이용약관 개정 안내" at bounding box center [604, 271] width 857 height 15
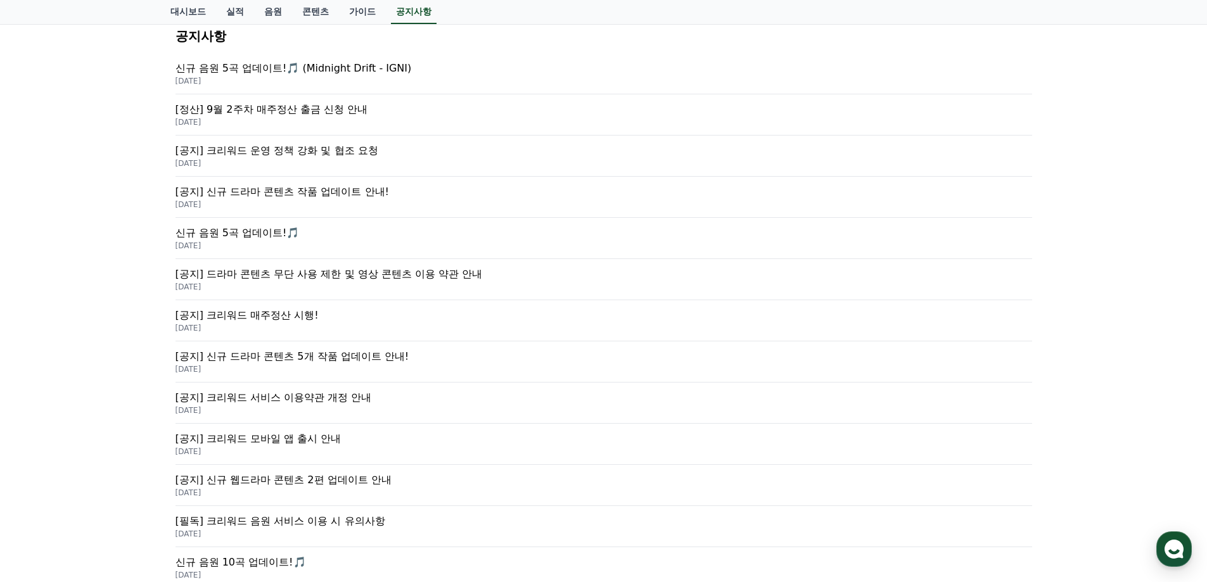
scroll to position [187, 0]
click at [363, 272] on p "[공지] 드라마 콘텐츠 무단 사용 제한 및 영상 콘텐츠 이용 약관 안내" at bounding box center [604, 274] width 857 height 15
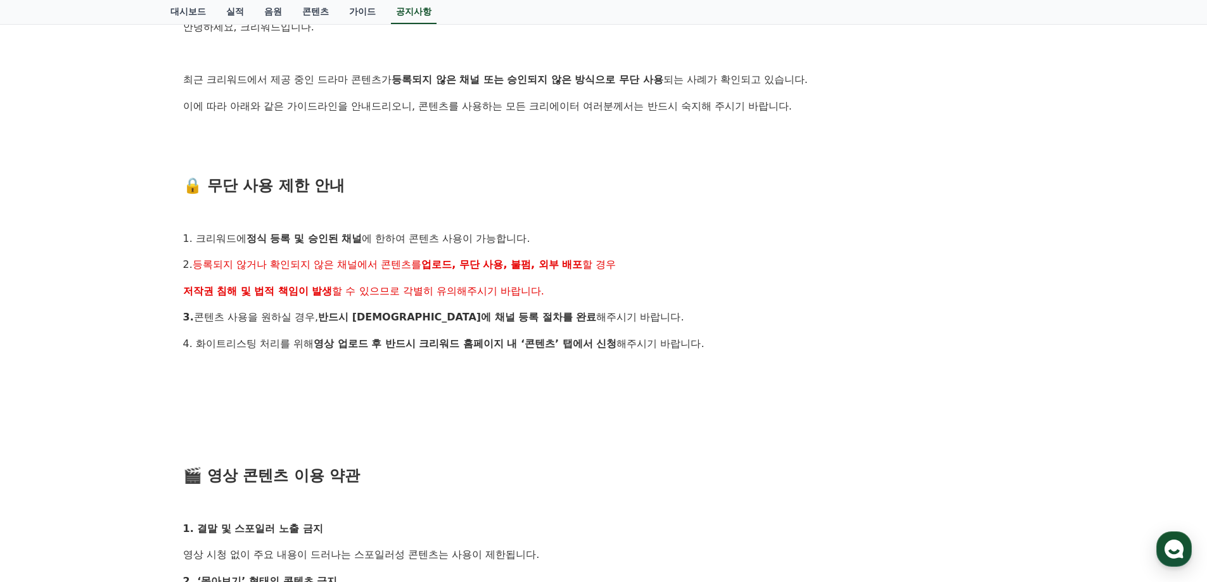
scroll to position [317, 0]
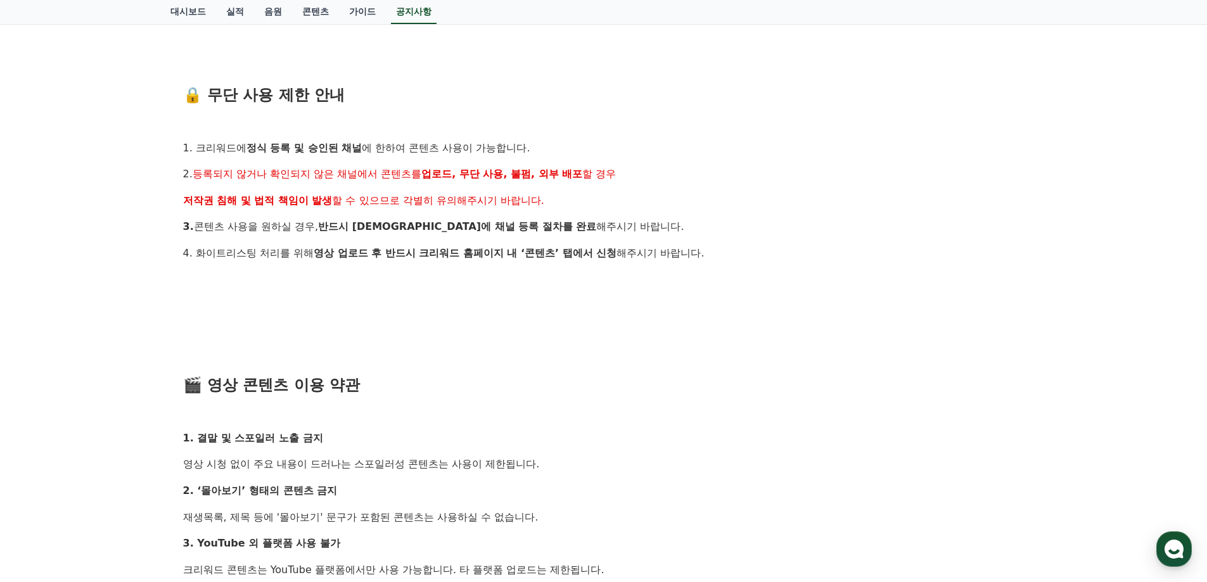
click at [259, 268] on div "안녕하세요, 크리워드입니다. 최근 크리워드에서 제공 중인 드라마 콘텐츠가 등록되지 않은 채널 또는 승인되지 않은 방식으로 무단 사용 되는 사례…" at bounding box center [604, 477] width 842 height 1098
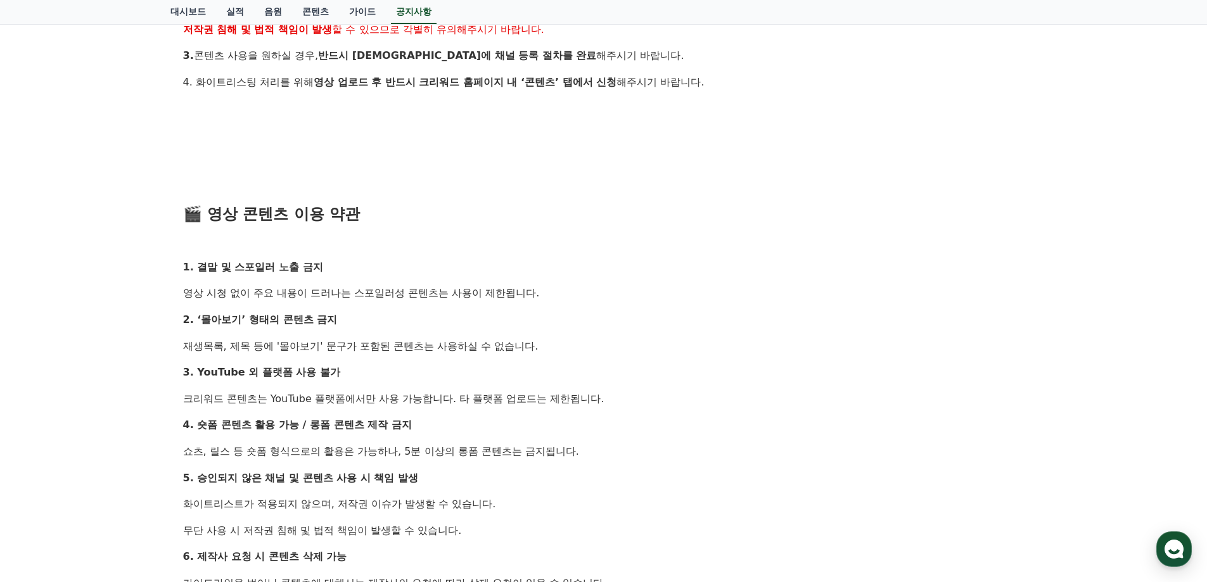
scroll to position [570, 0]
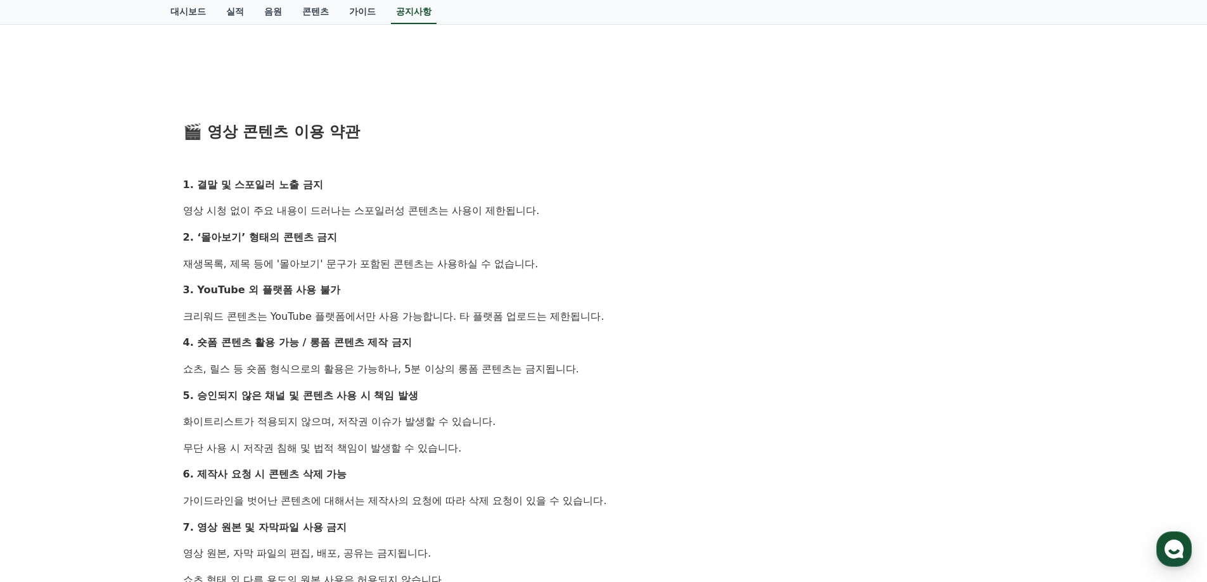
click at [503, 290] on p "3. YouTube 외 플랫폼 사용 불가" at bounding box center [604, 290] width 842 height 16
drag, startPoint x: 380, startPoint y: 159, endPoint x: 631, endPoint y: 328, distance: 302.4
click at [631, 328] on div "안녕하세요, 크리워드입니다. 최근 크리워드에서 제공 중인 드라마 콘텐츠가 등록되지 않은 채널 또는 승인되지 않은 방식으로 무단 사용 되는 사례…" at bounding box center [604, 224] width 842 height 1098
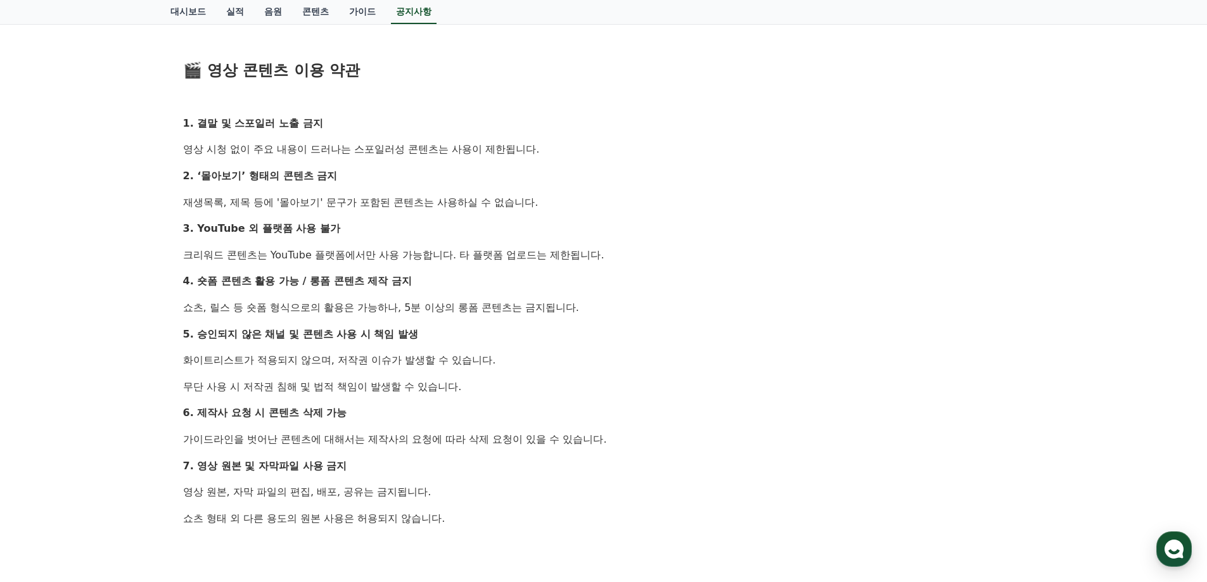
scroll to position [634, 0]
click at [471, 277] on p "4. 숏폼 콘텐츠 활용 가능 / 롱폼 콘텐츠 제작 금지" at bounding box center [604, 279] width 842 height 16
drag, startPoint x: 414, startPoint y: 119, endPoint x: 582, endPoint y: 333, distance: 272.6
click at [563, 331] on div "안녕하세요, 크리워드입니다. 최근 크리워드에서 제공 중인 드라마 콘텐츠가 등록되지 않은 채널 또는 승인되지 않은 방식으로 무단 사용 되는 사례…" at bounding box center [604, 160] width 842 height 1098
click at [622, 310] on p "쇼츠, 릴스 등 숏폼 형식으로의 활용은 가능하나, 5분 이상의 롱폼 콘텐츠는 금지됩니다." at bounding box center [604, 306] width 842 height 16
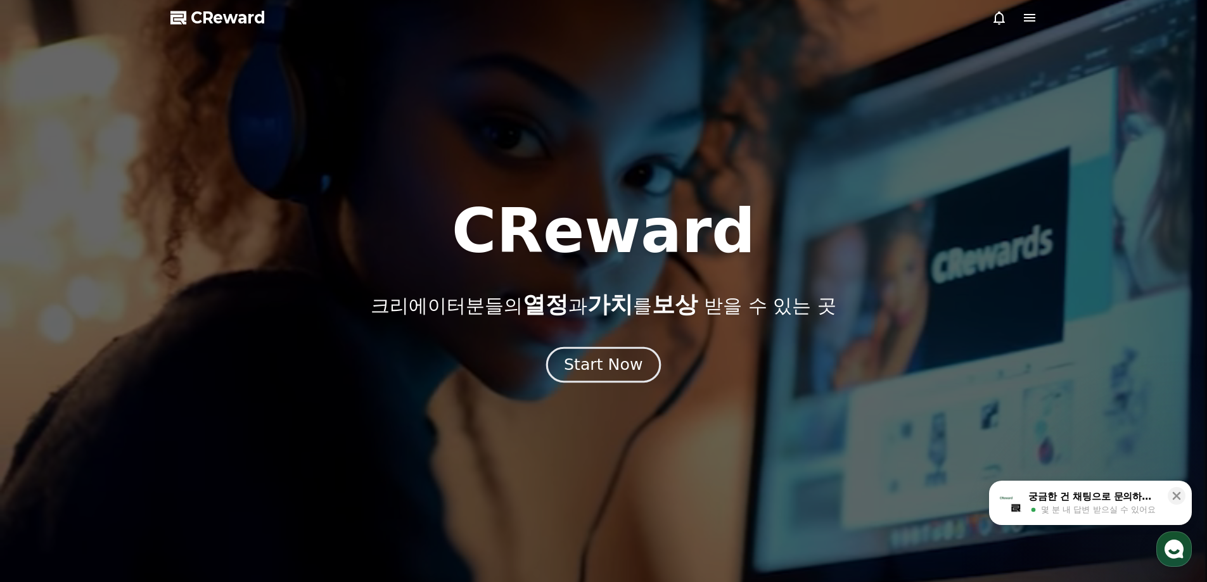
click at [630, 367] on div "Start Now" at bounding box center [603, 365] width 79 height 22
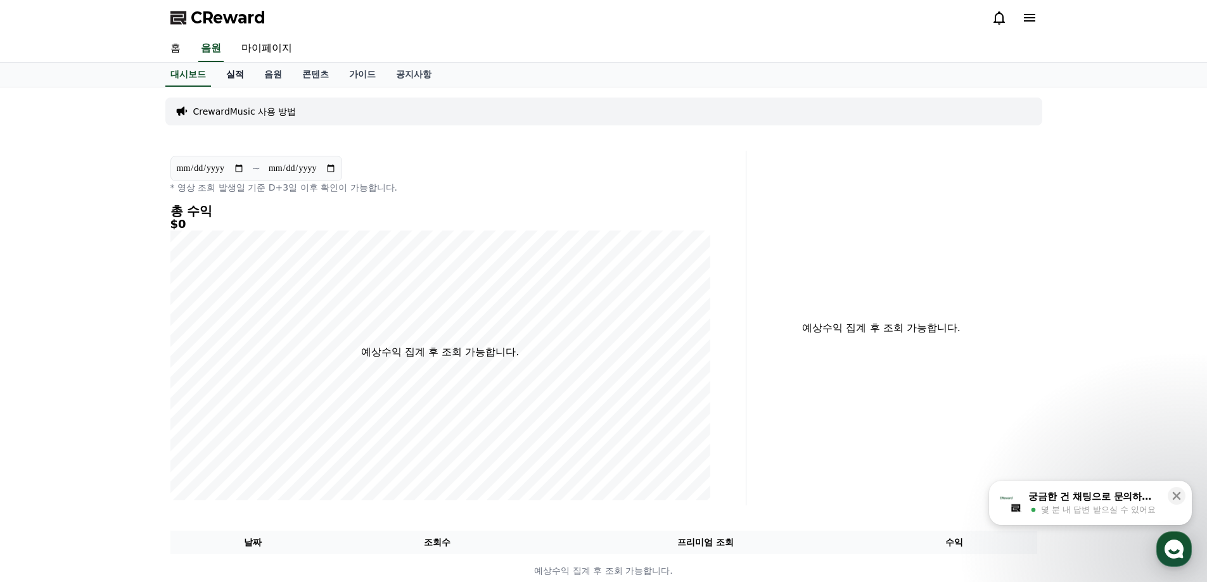
click at [224, 72] on link "실적" at bounding box center [235, 75] width 38 height 24
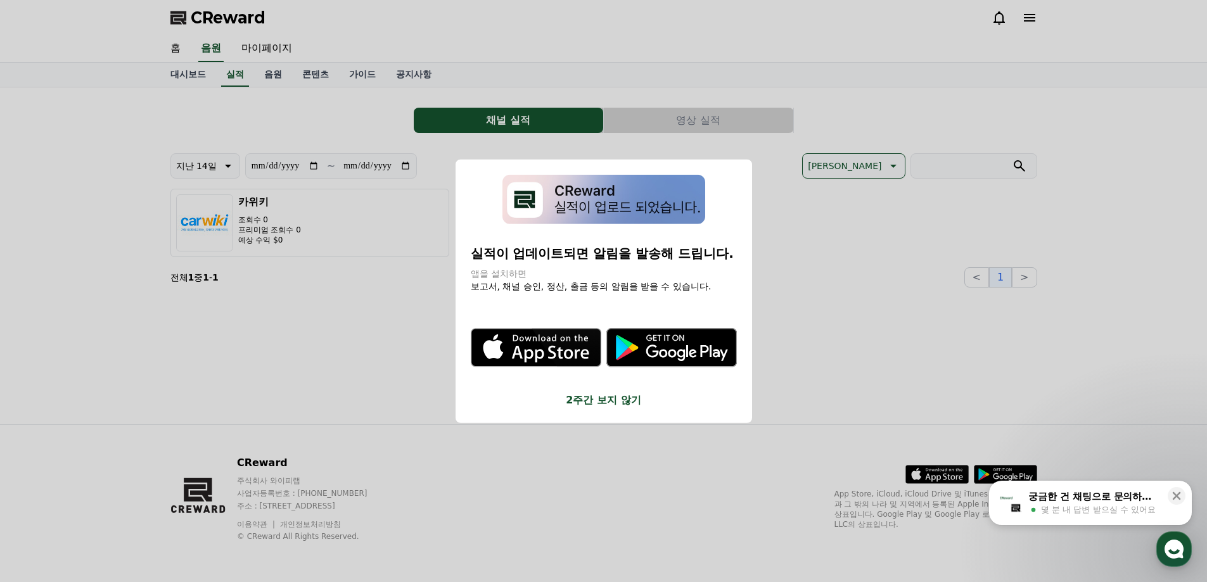
click at [271, 78] on button "close modal" at bounding box center [603, 291] width 1207 height 582
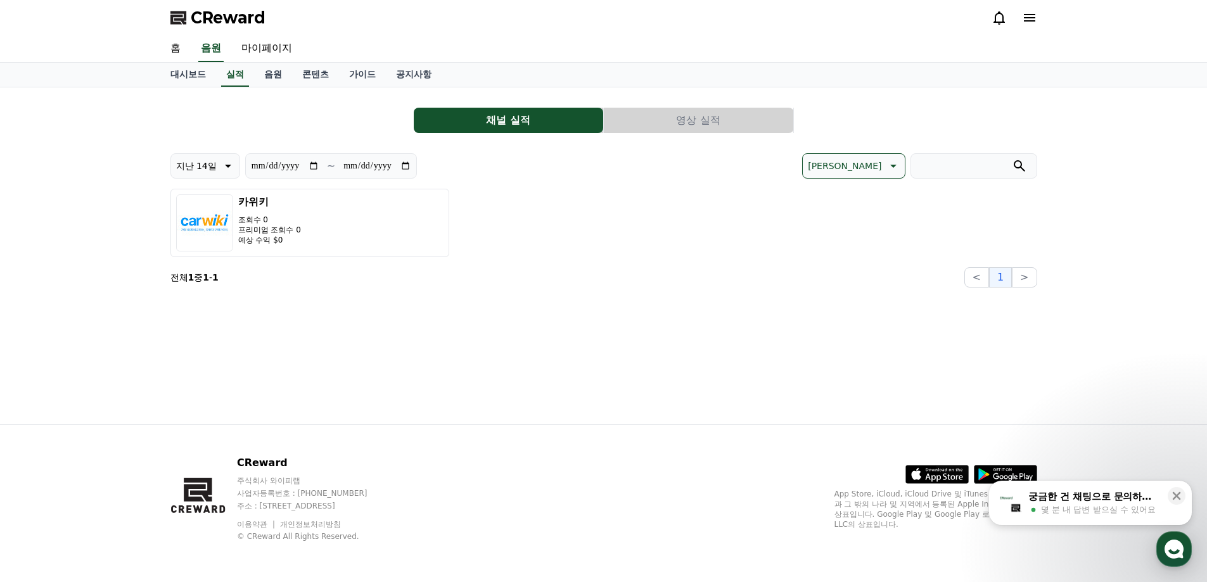
click at [697, 120] on button "영상 실적" at bounding box center [699, 120] width 190 height 25
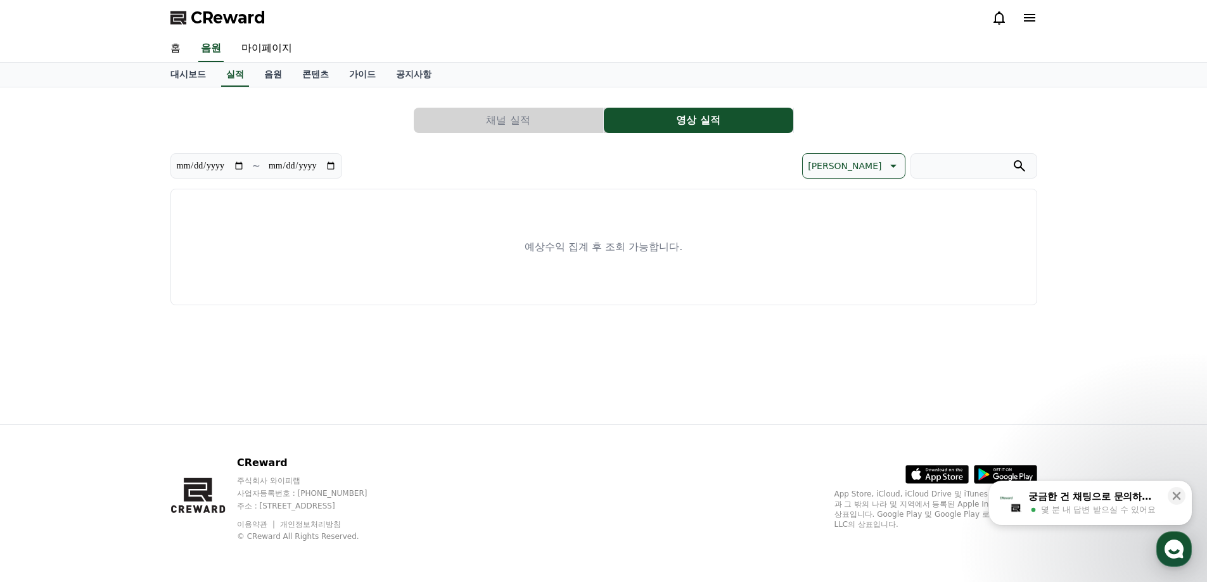
click at [515, 110] on button "채널 실적" at bounding box center [509, 120] width 190 height 25
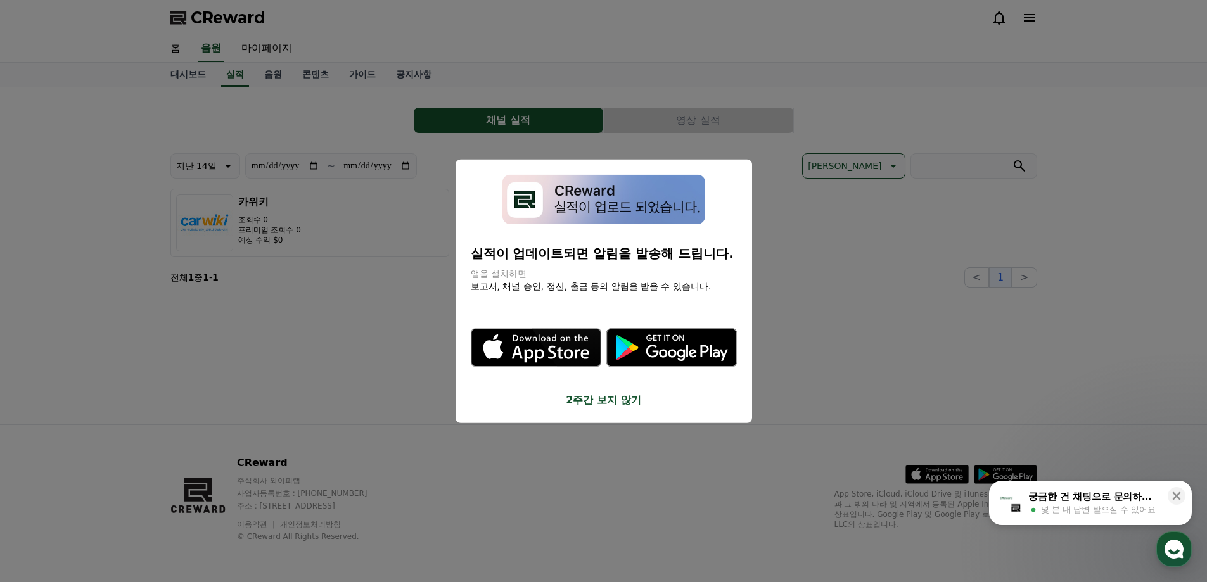
click at [338, 280] on button "close modal" at bounding box center [603, 291] width 1207 height 582
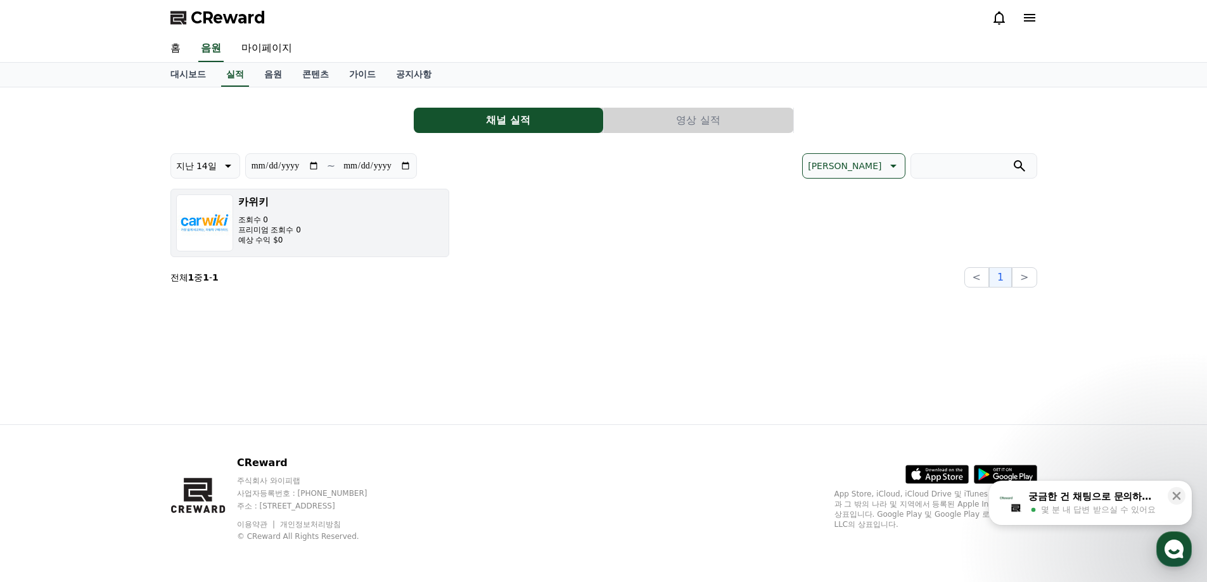
click at [326, 234] on button "카위키 조회수 0 프리미엄 조회수 0 예상 수익 $0" at bounding box center [309, 223] width 279 height 68
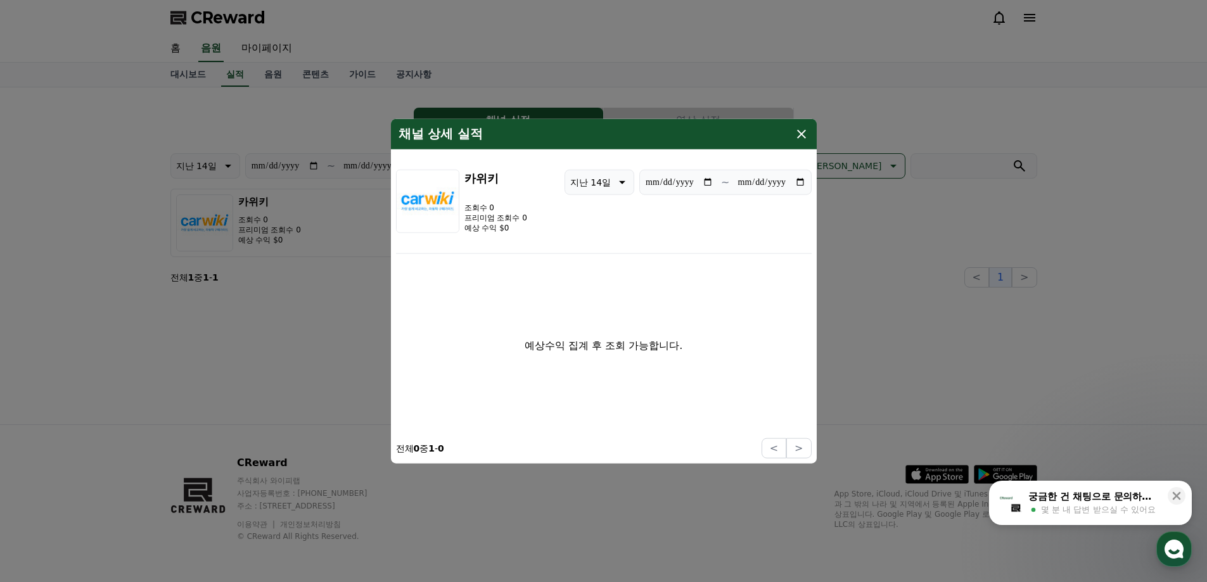
click at [809, 131] on icon "modal" at bounding box center [801, 133] width 15 height 15
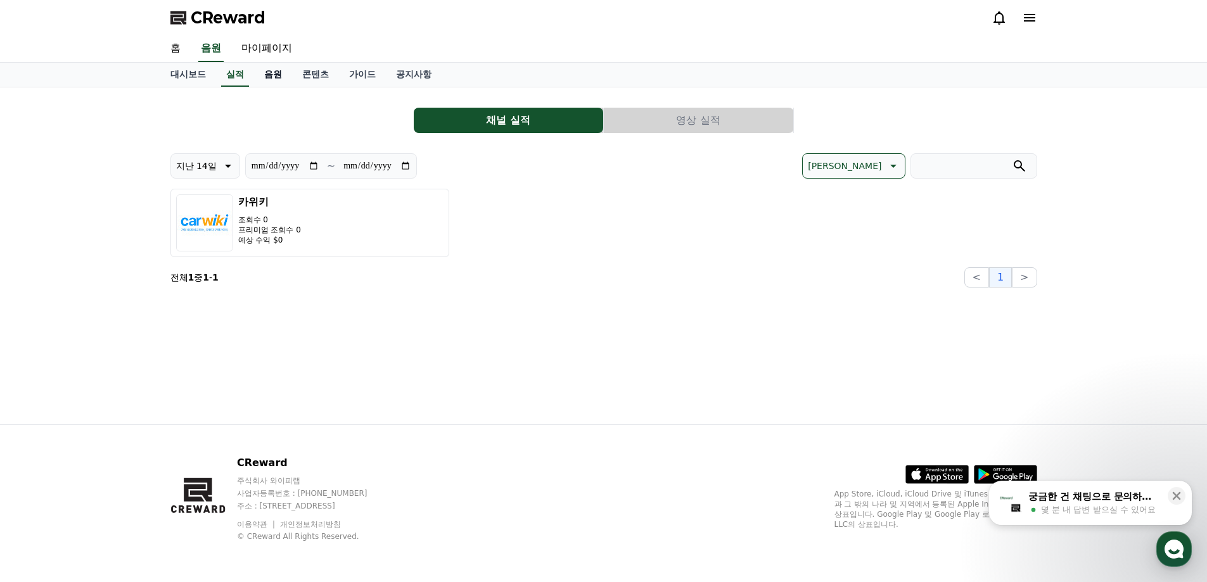
click at [274, 76] on link "음원" at bounding box center [273, 75] width 38 height 24
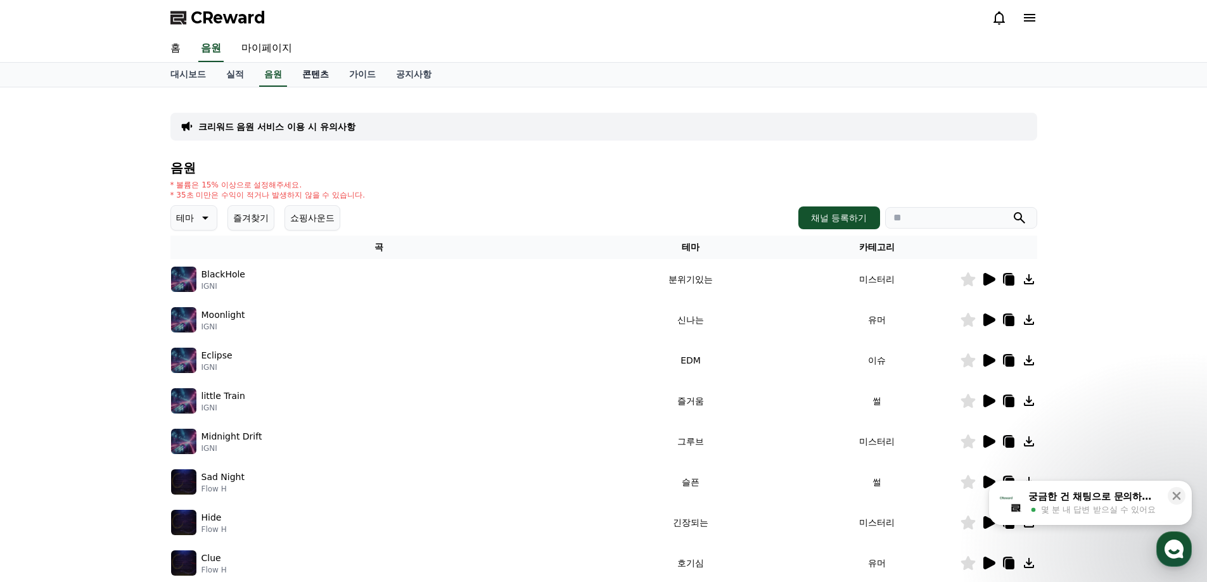
click at [307, 74] on link "콘텐츠" at bounding box center [315, 75] width 47 height 24
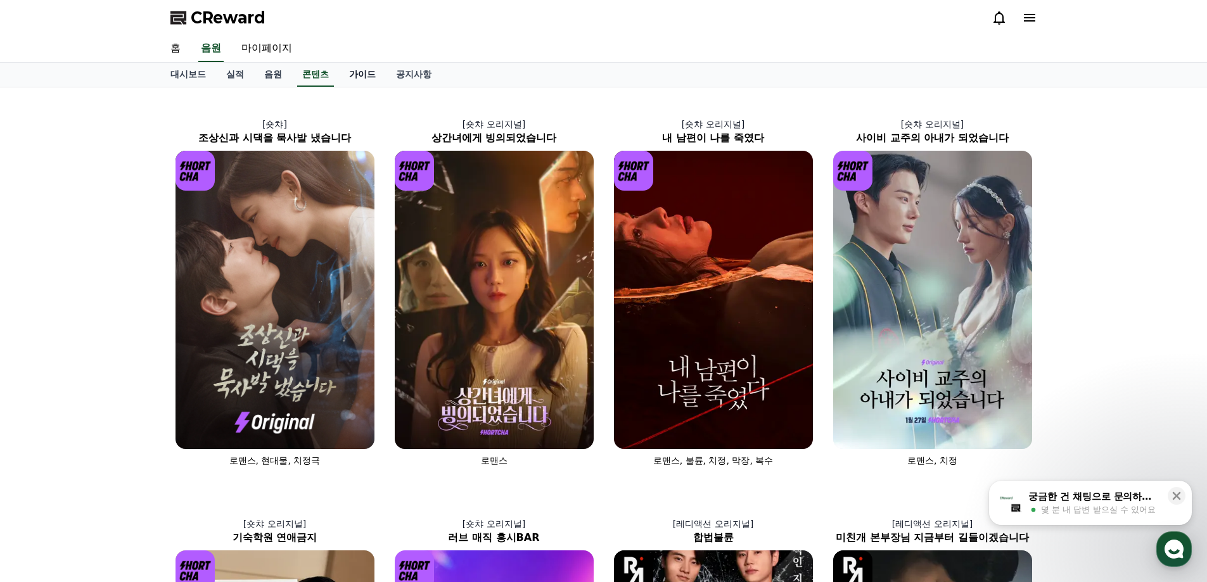
click at [349, 79] on link "가이드" at bounding box center [362, 75] width 47 height 24
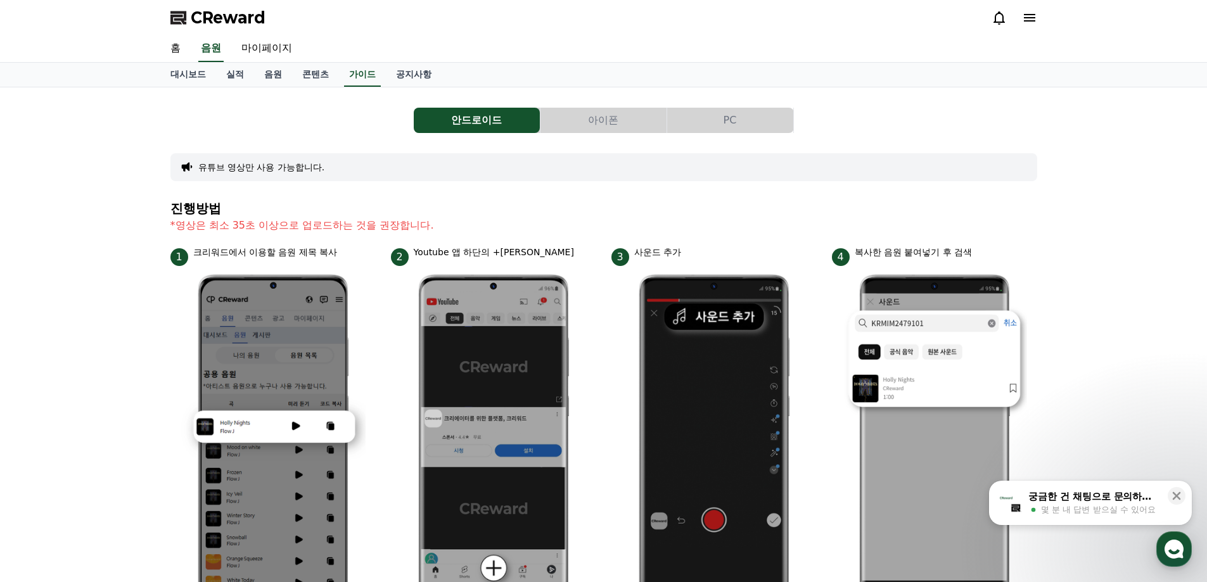
click at [504, 156] on div "유튜브 영상만 사용 가능합니다." at bounding box center [603, 167] width 867 height 28
click at [211, 170] on button "유튜브 영상만 사용 가능합니다." at bounding box center [261, 167] width 127 height 13
click at [269, 163] on button "유튜브 영상만 사용 가능합니다." at bounding box center [261, 167] width 127 height 13
